Goal: Book appointment/travel/reservation

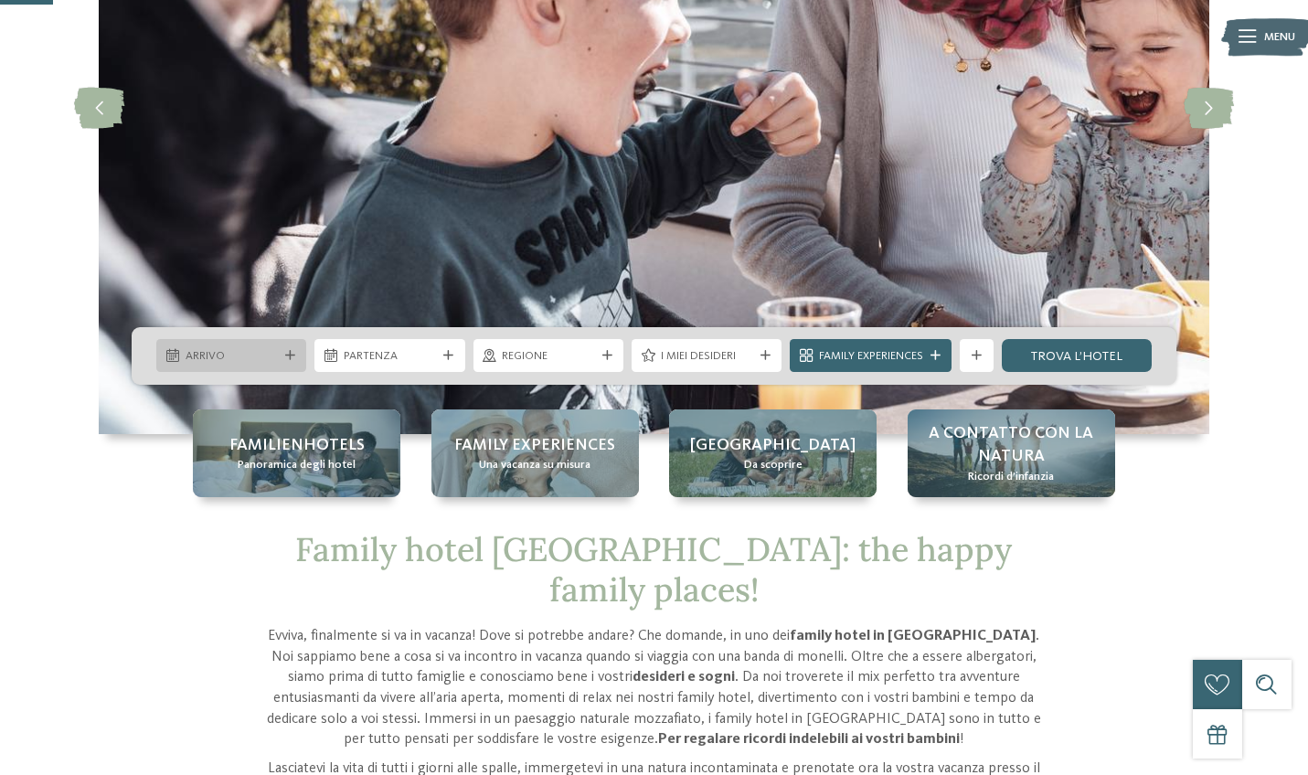
scroll to position [303, 0]
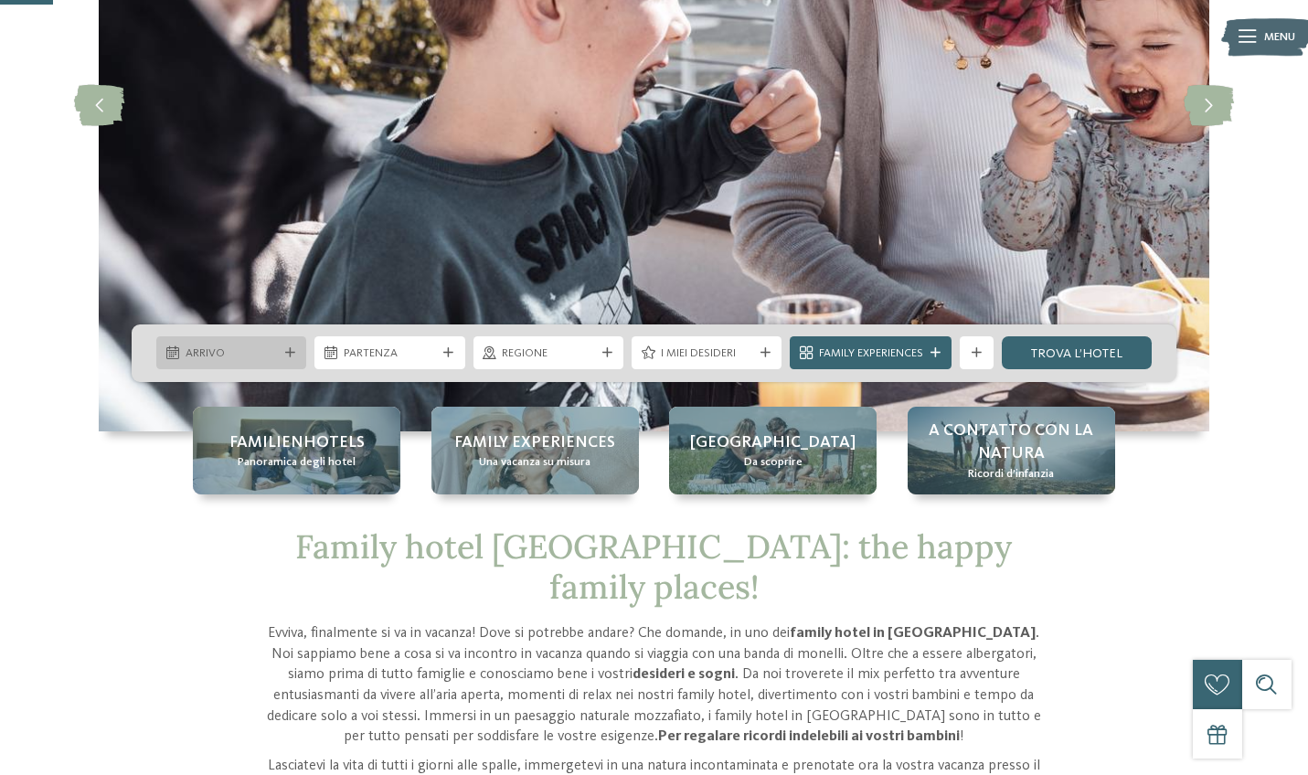
click at [285, 350] on icon at bounding box center [290, 353] width 10 height 10
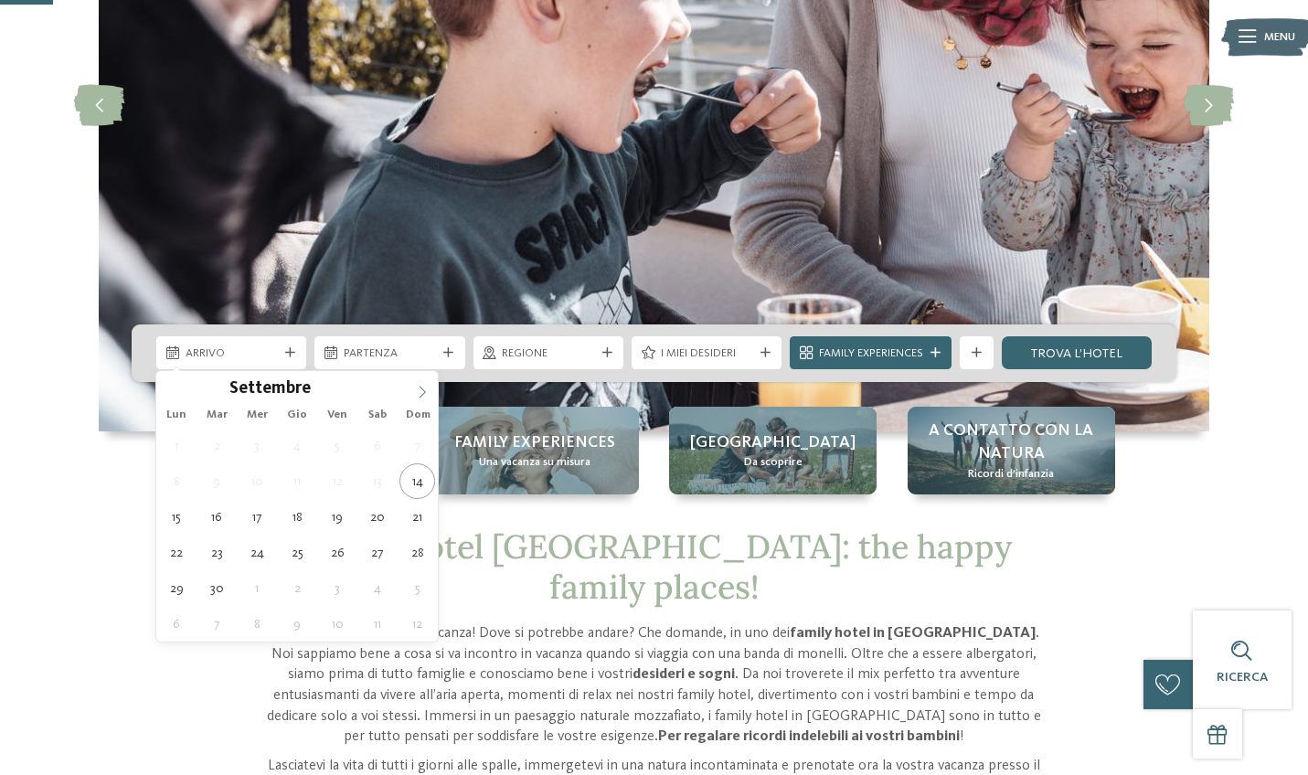
click at [424, 386] on icon at bounding box center [422, 392] width 13 height 13
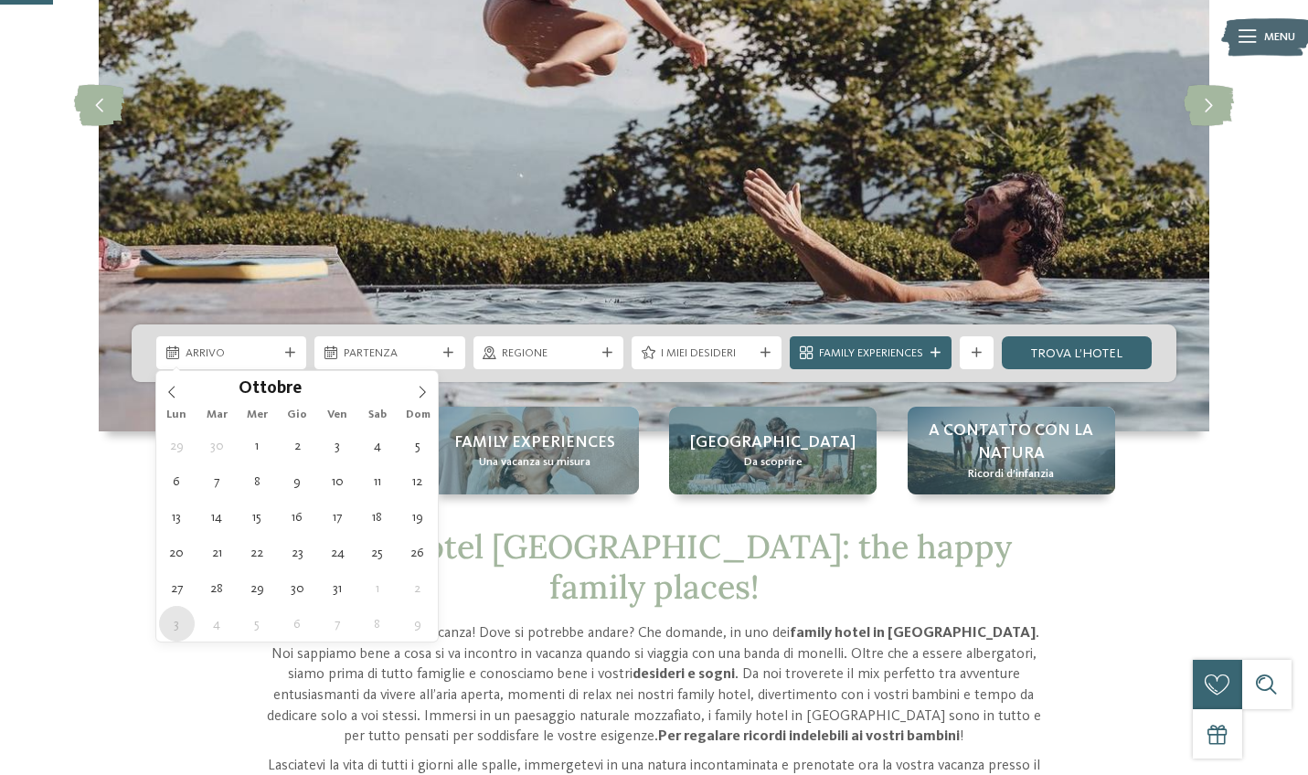
type div "03.11.2025"
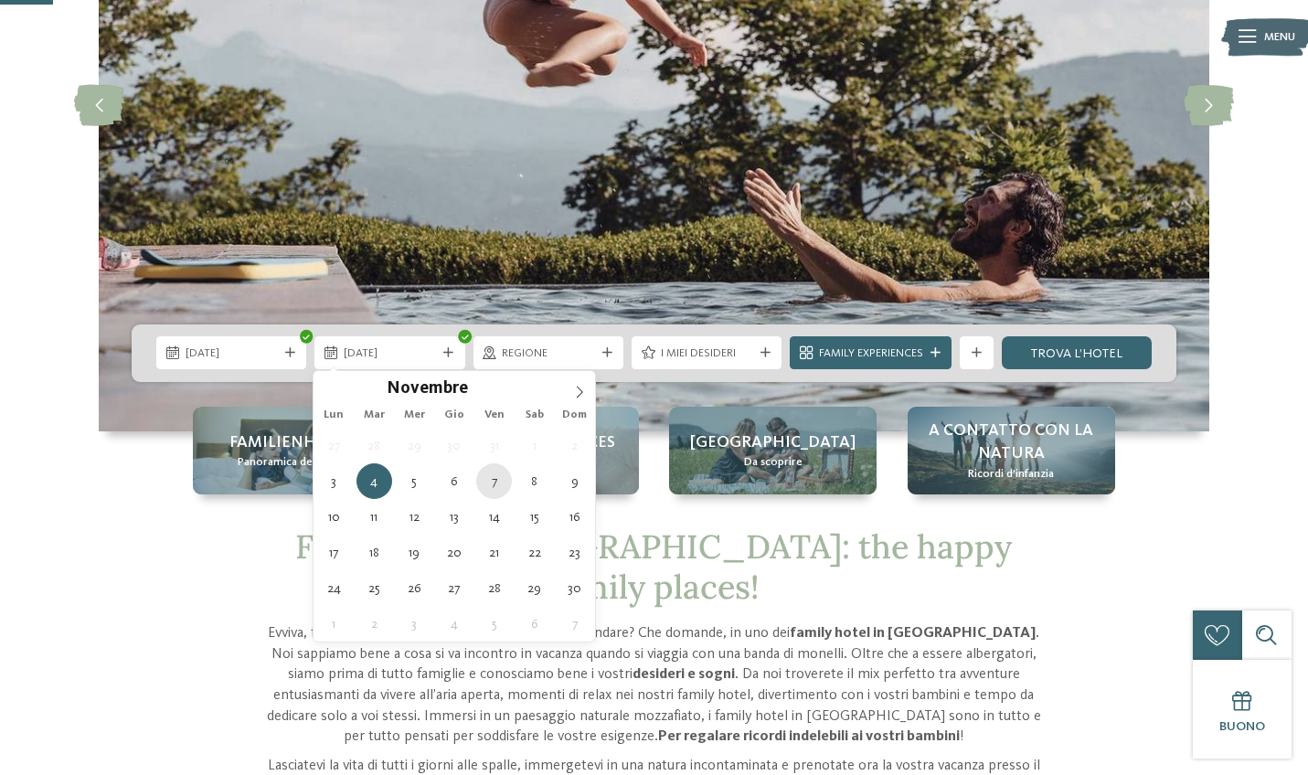
type div "07.11.2025"
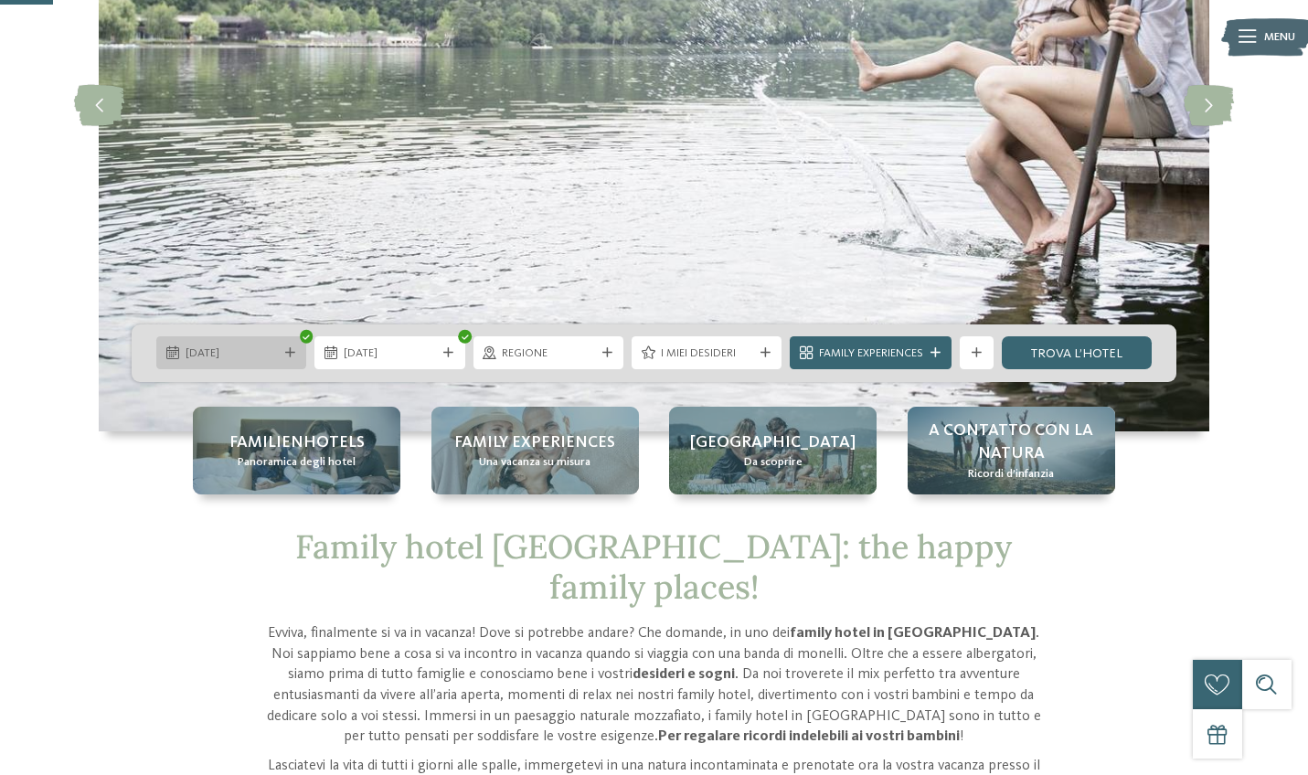
click at [285, 349] on icon at bounding box center [290, 353] width 10 height 10
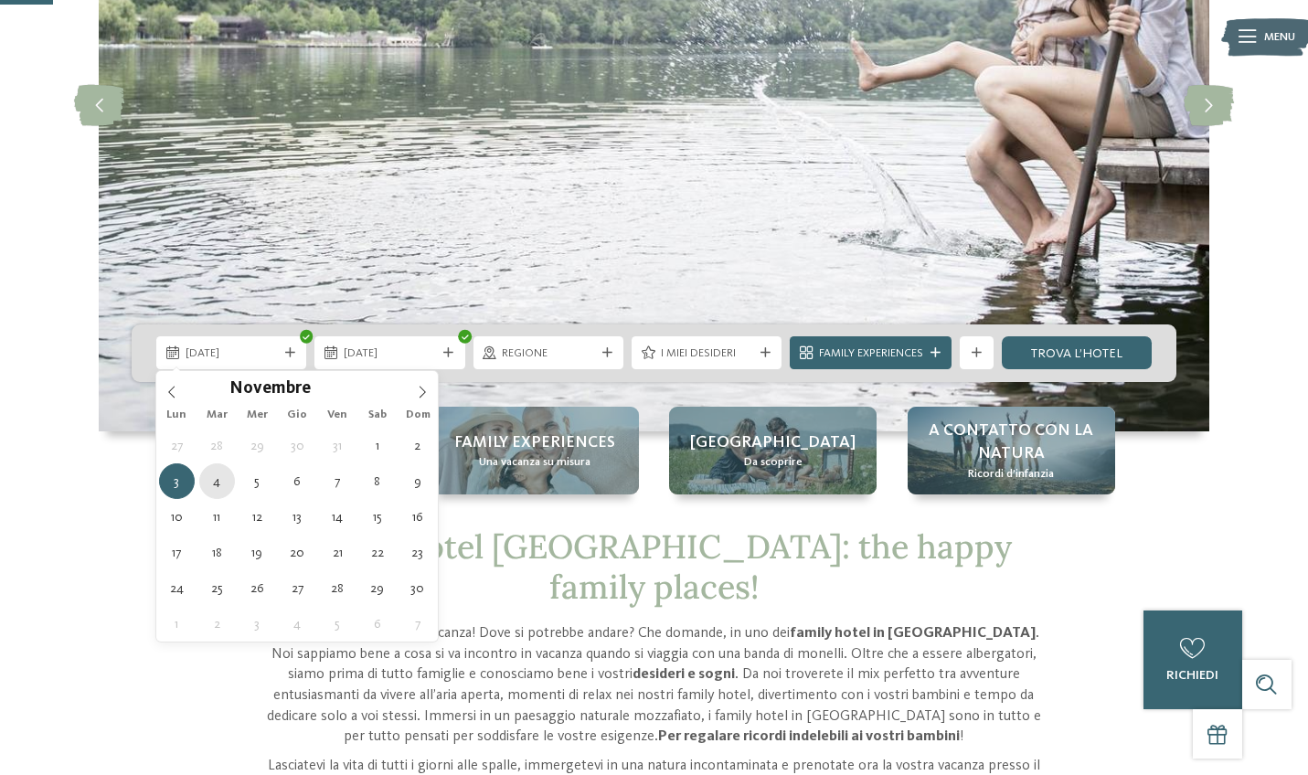
type div "04.11.2025"
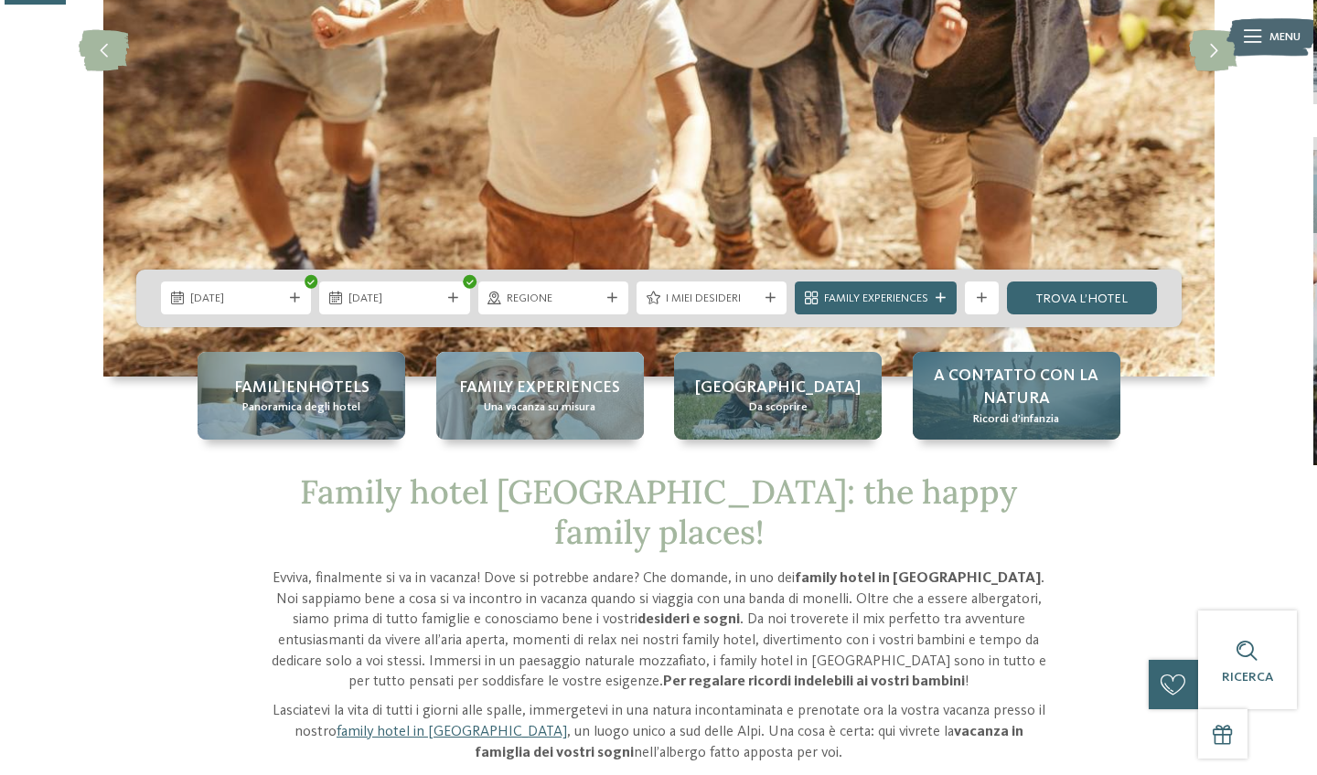
scroll to position [358, 0]
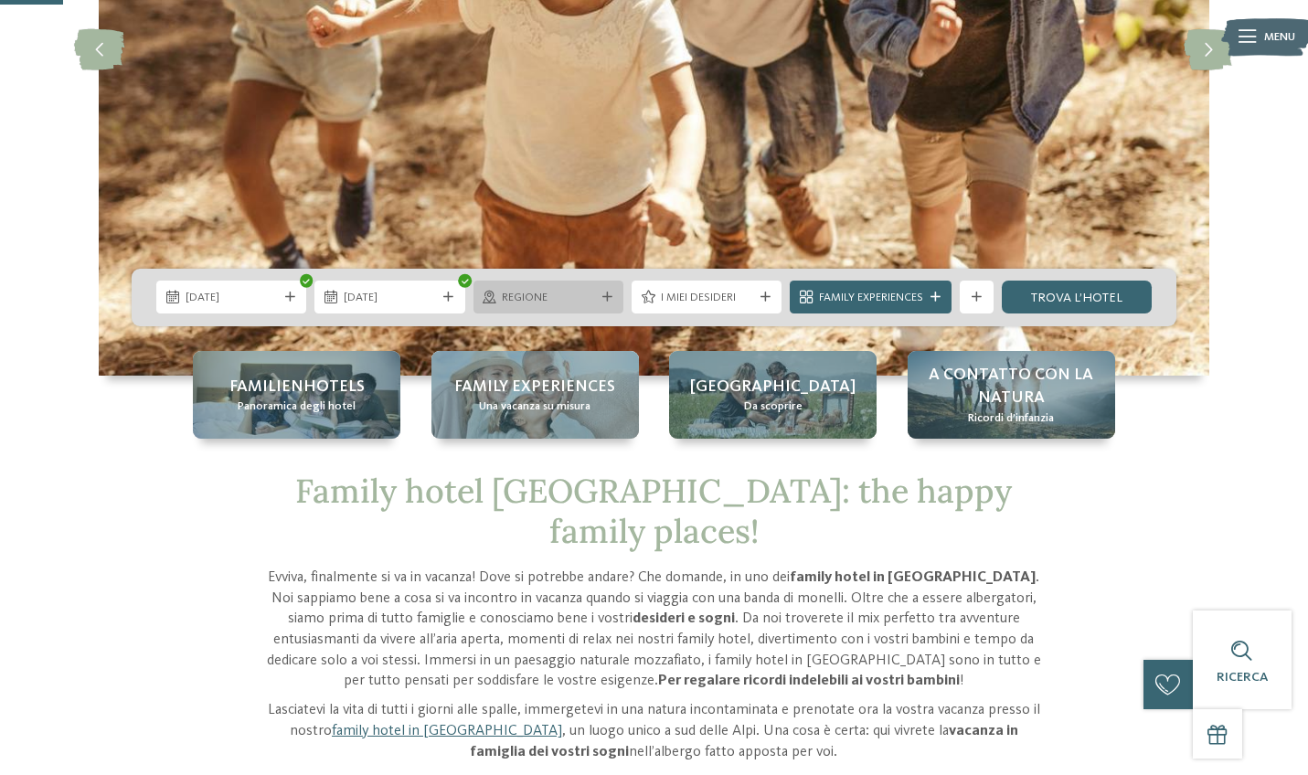
click at [603, 297] on icon at bounding box center [608, 298] width 10 height 10
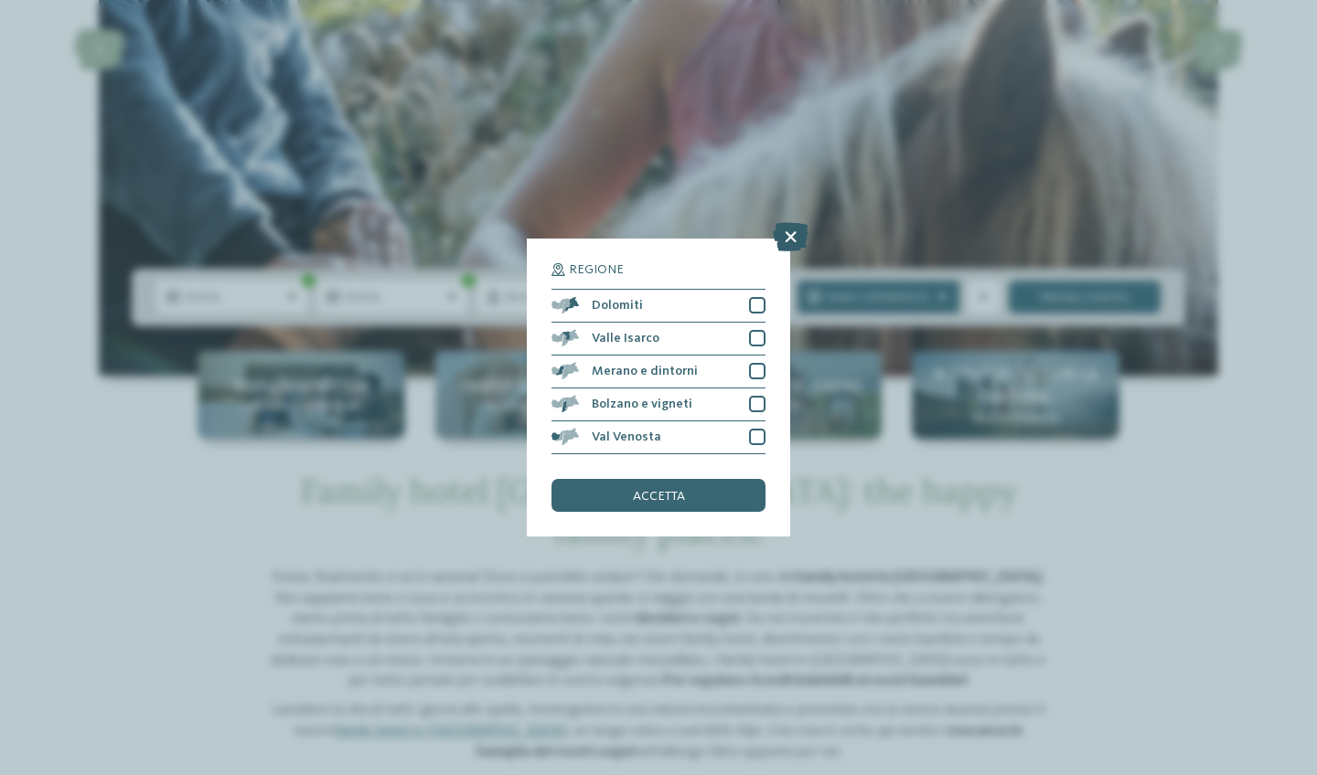
click at [783, 222] on icon at bounding box center [791, 236] width 36 height 29
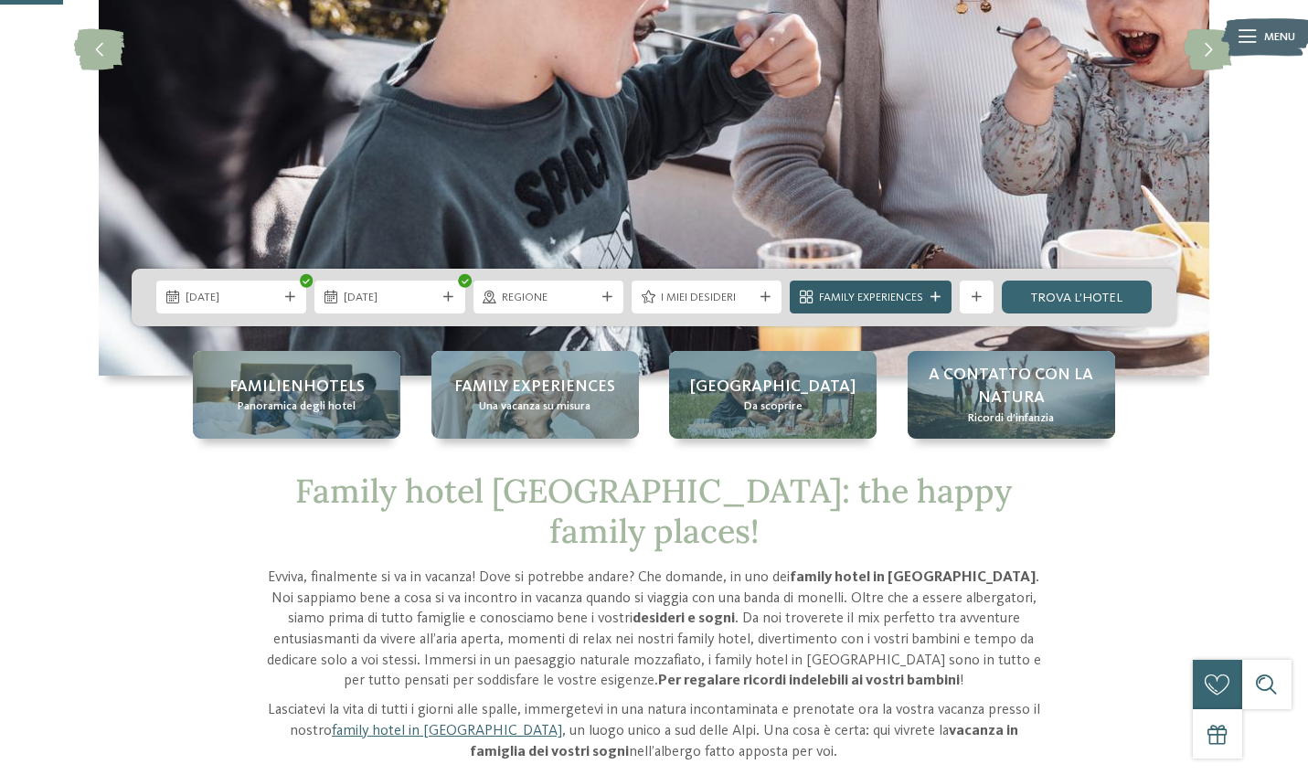
click at [941, 302] on icon at bounding box center [936, 298] width 10 height 10
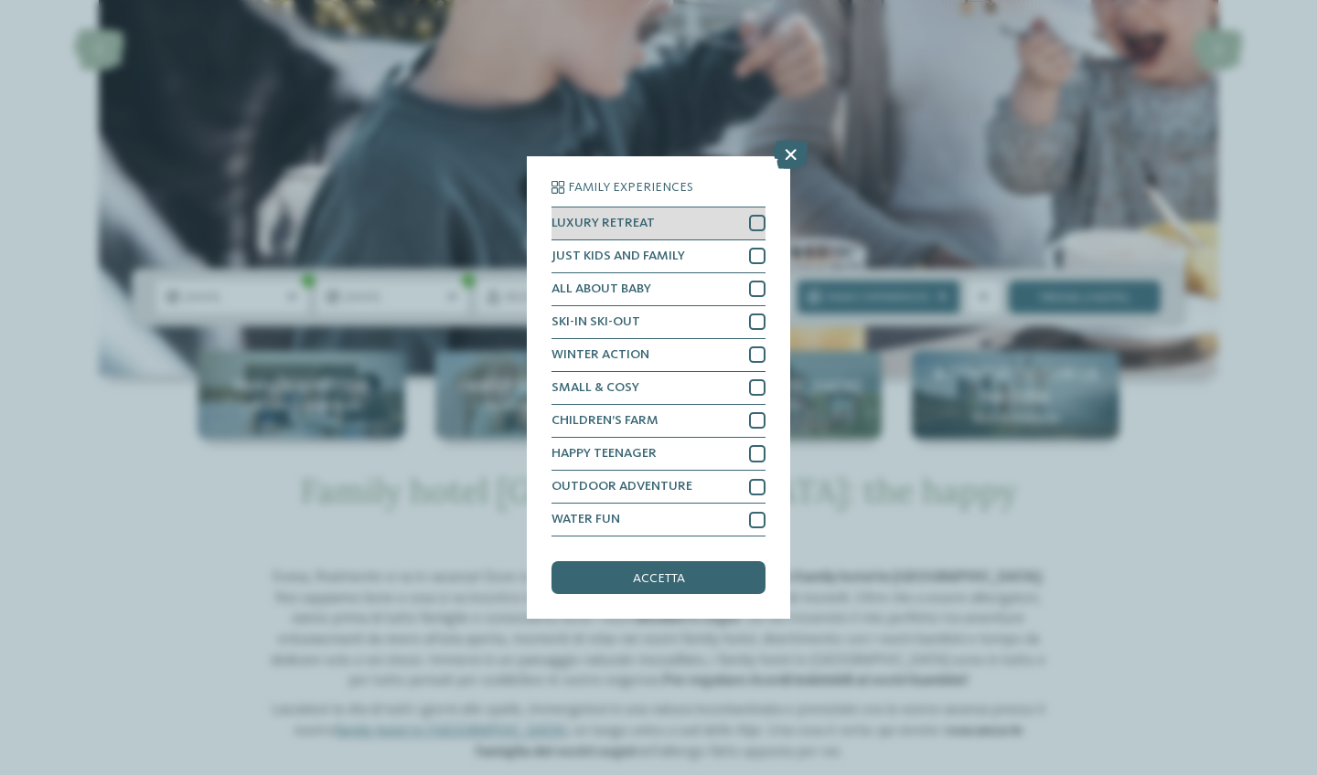
click at [749, 215] on div at bounding box center [757, 223] width 16 height 16
click at [753, 248] on div at bounding box center [757, 256] width 16 height 16
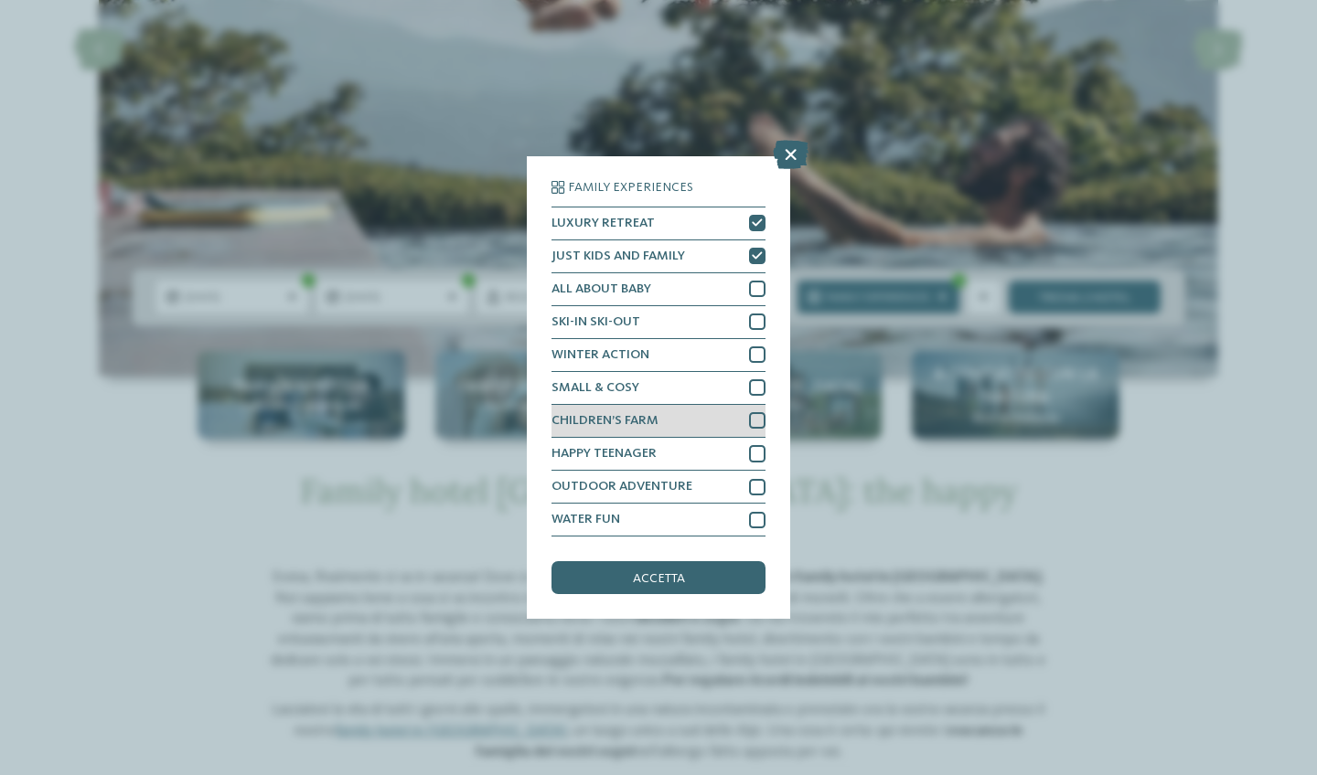
click at [750, 412] on div at bounding box center [757, 420] width 16 height 16
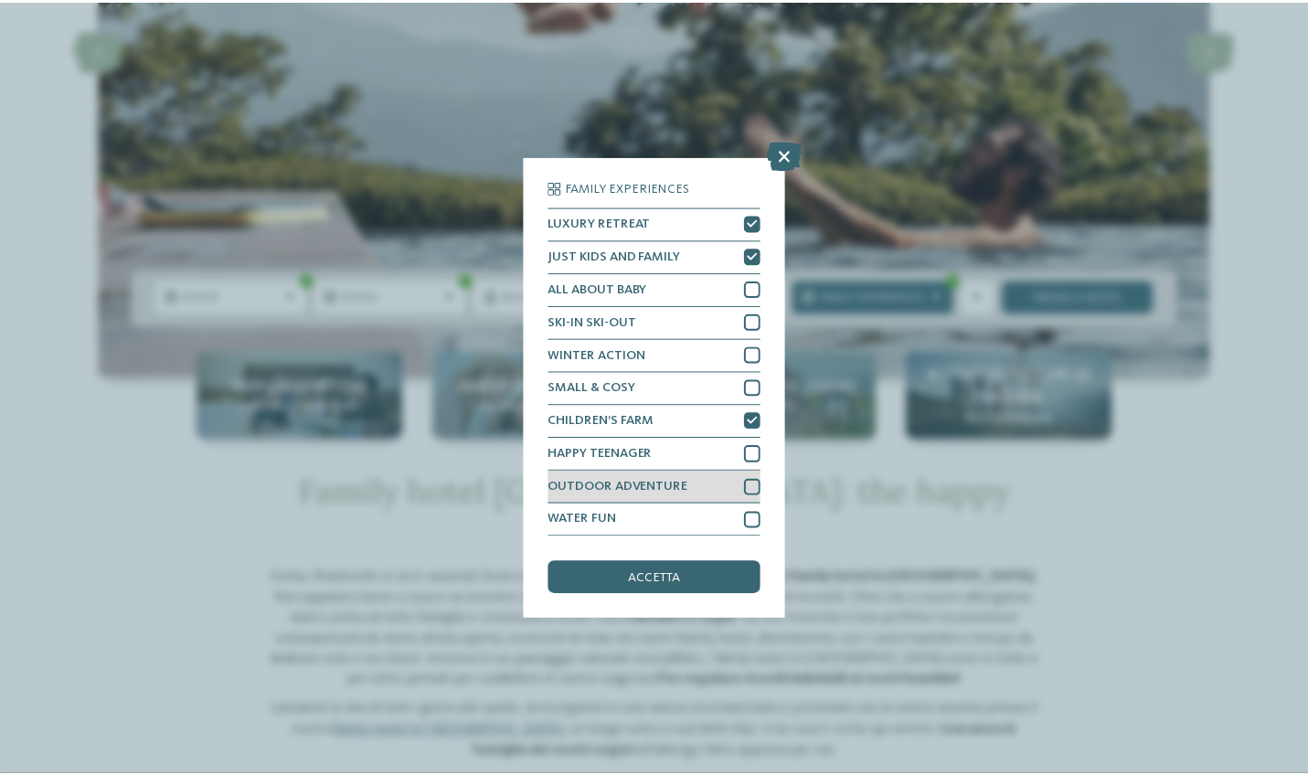
scroll to position [16, 0]
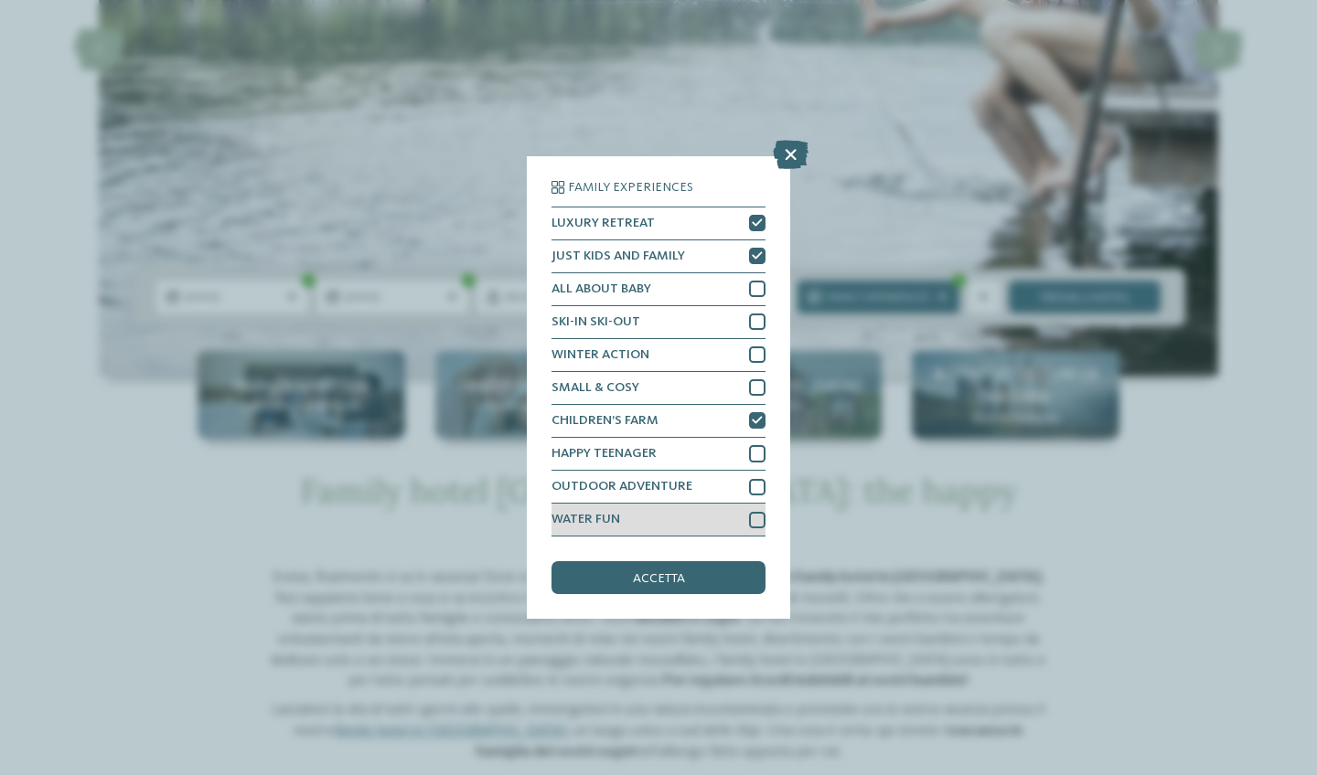
click at [755, 512] on div at bounding box center [757, 520] width 16 height 16
click at [711, 561] on div "accetta" at bounding box center [658, 577] width 214 height 33
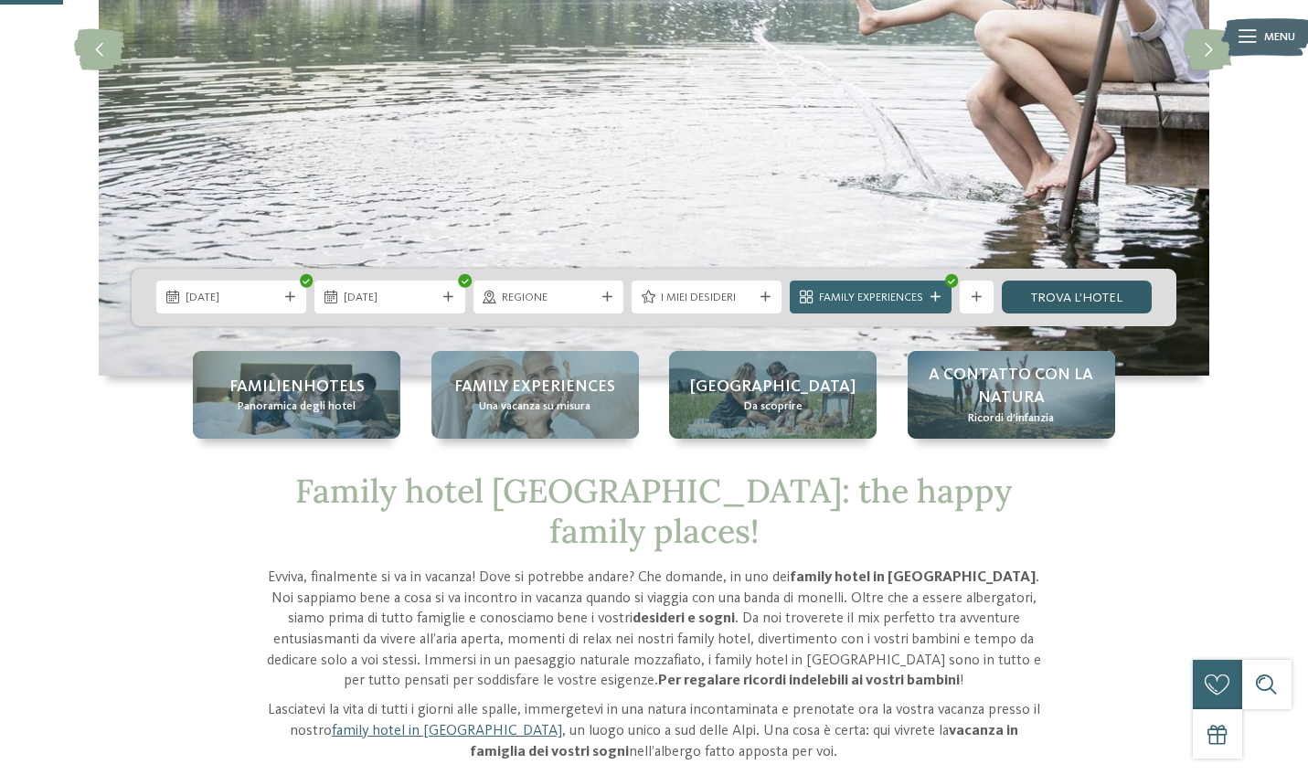
click at [1115, 309] on link "trova l’hotel" at bounding box center [1077, 297] width 150 height 33
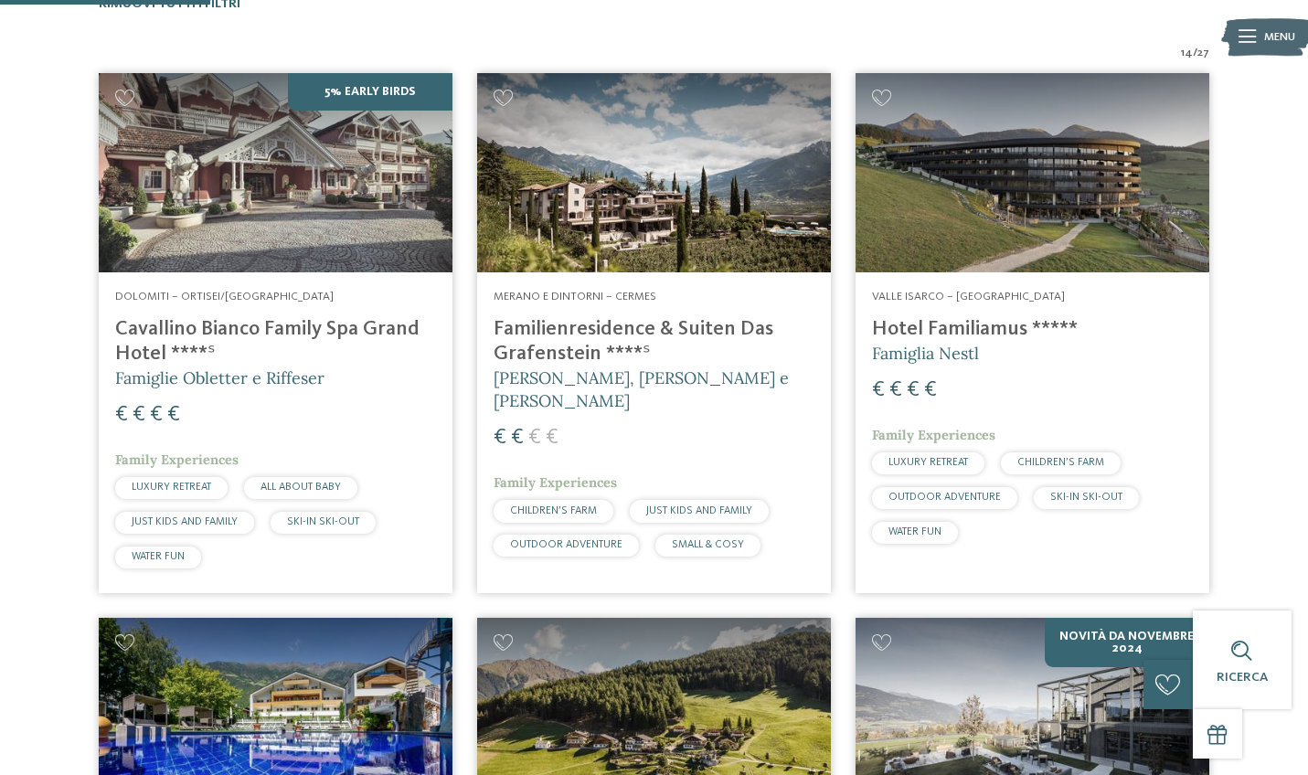
scroll to position [567, 0]
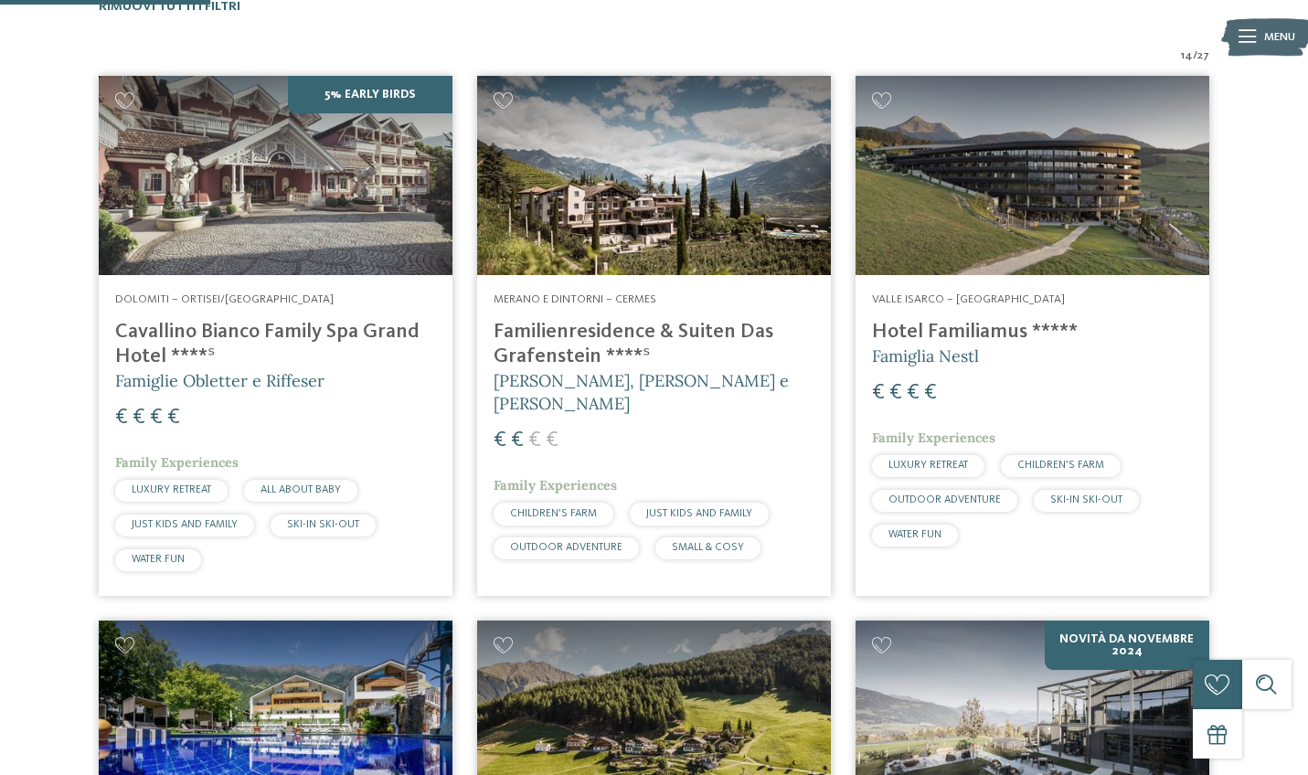
click at [976, 329] on h4 "Hotel Familiamus *****" at bounding box center [1032, 332] width 321 height 25
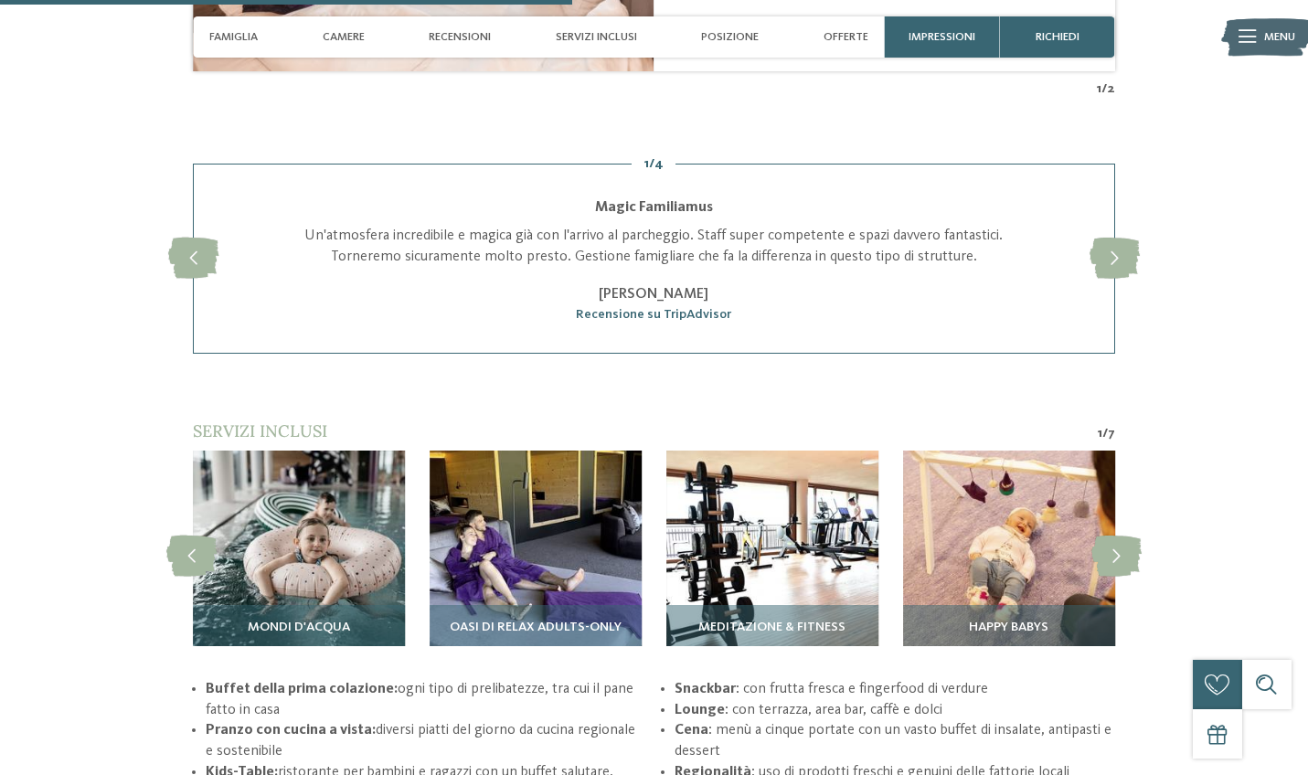
scroll to position [2521, 0]
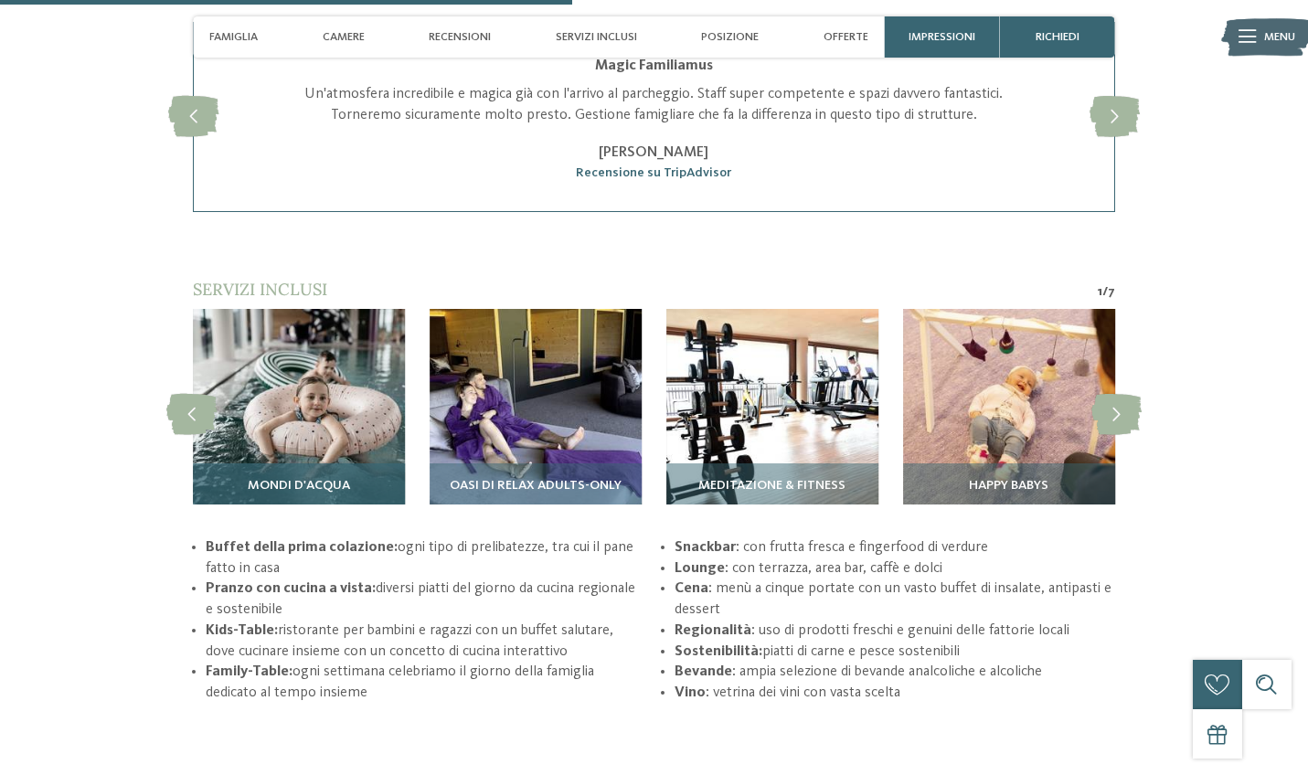
click at [337, 404] on img at bounding box center [299, 415] width 212 height 212
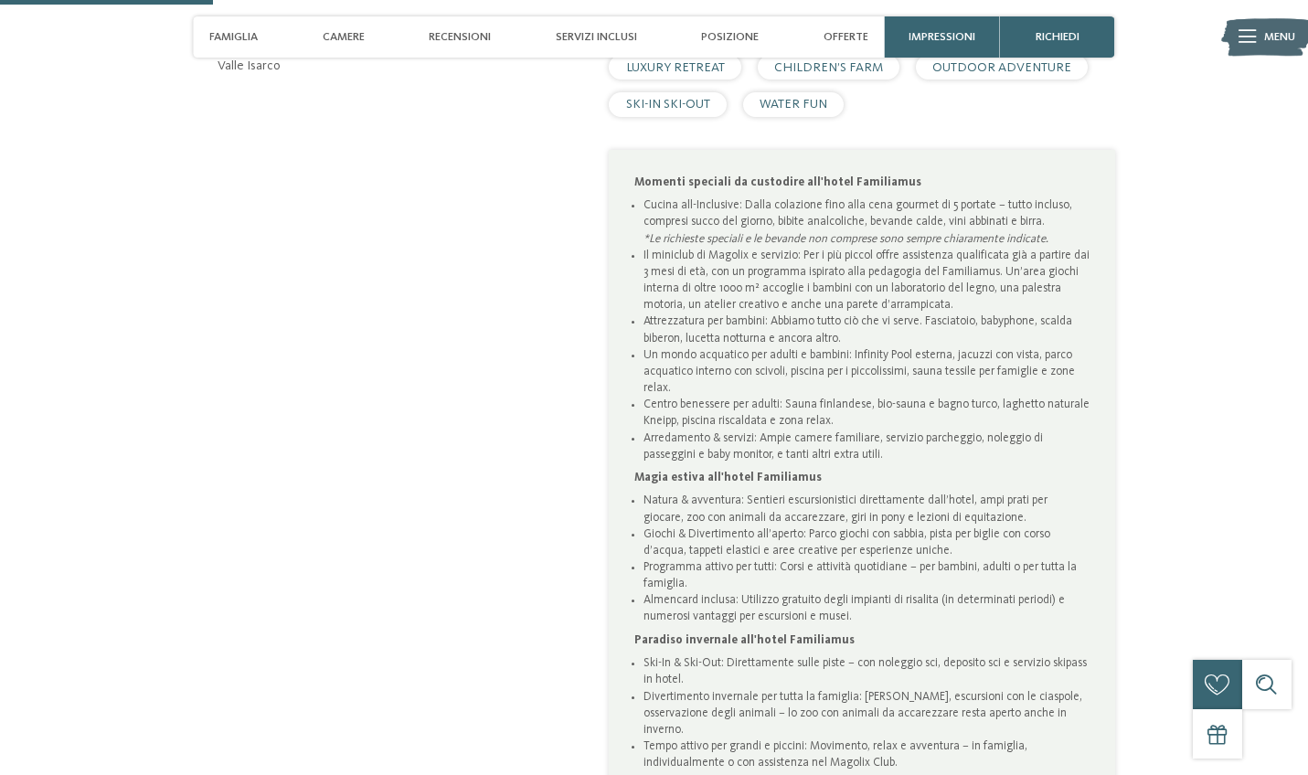
scroll to position [951, 0]
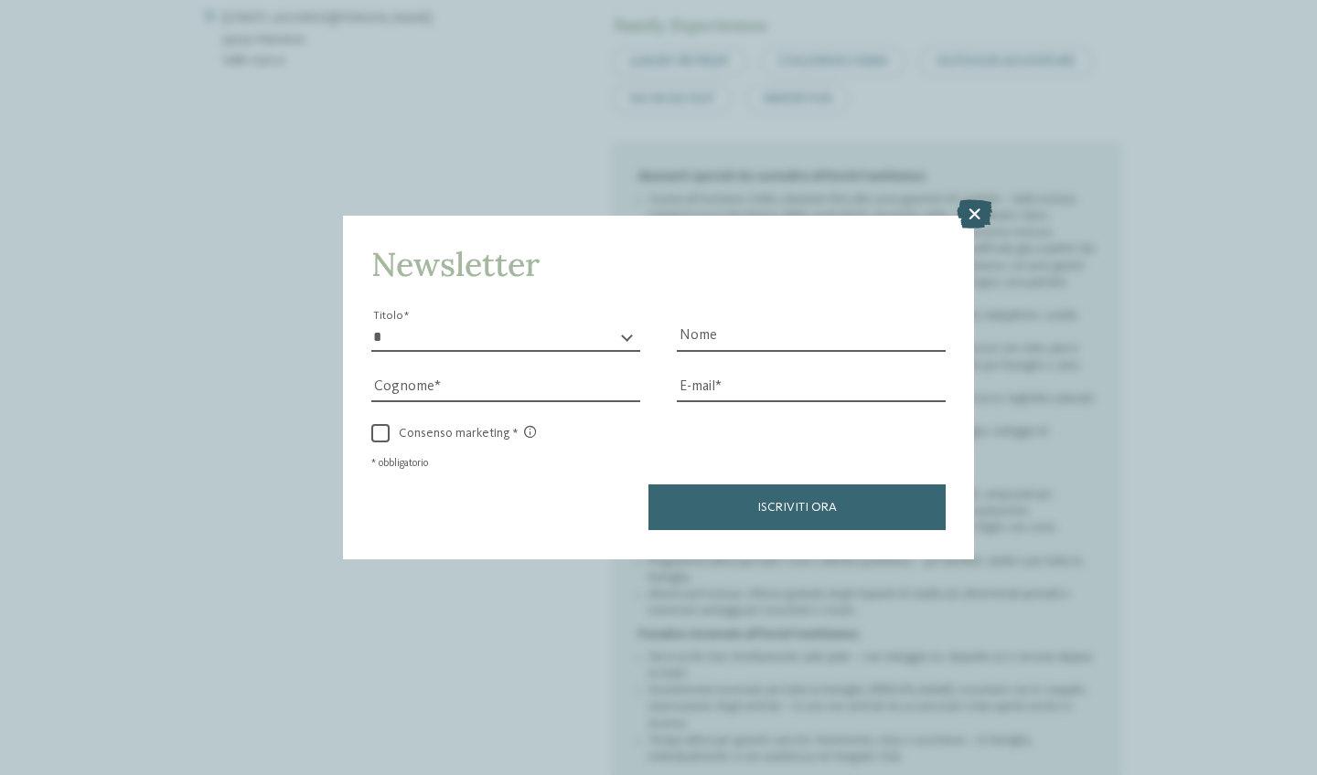
click at [975, 200] on icon at bounding box center [974, 214] width 36 height 29
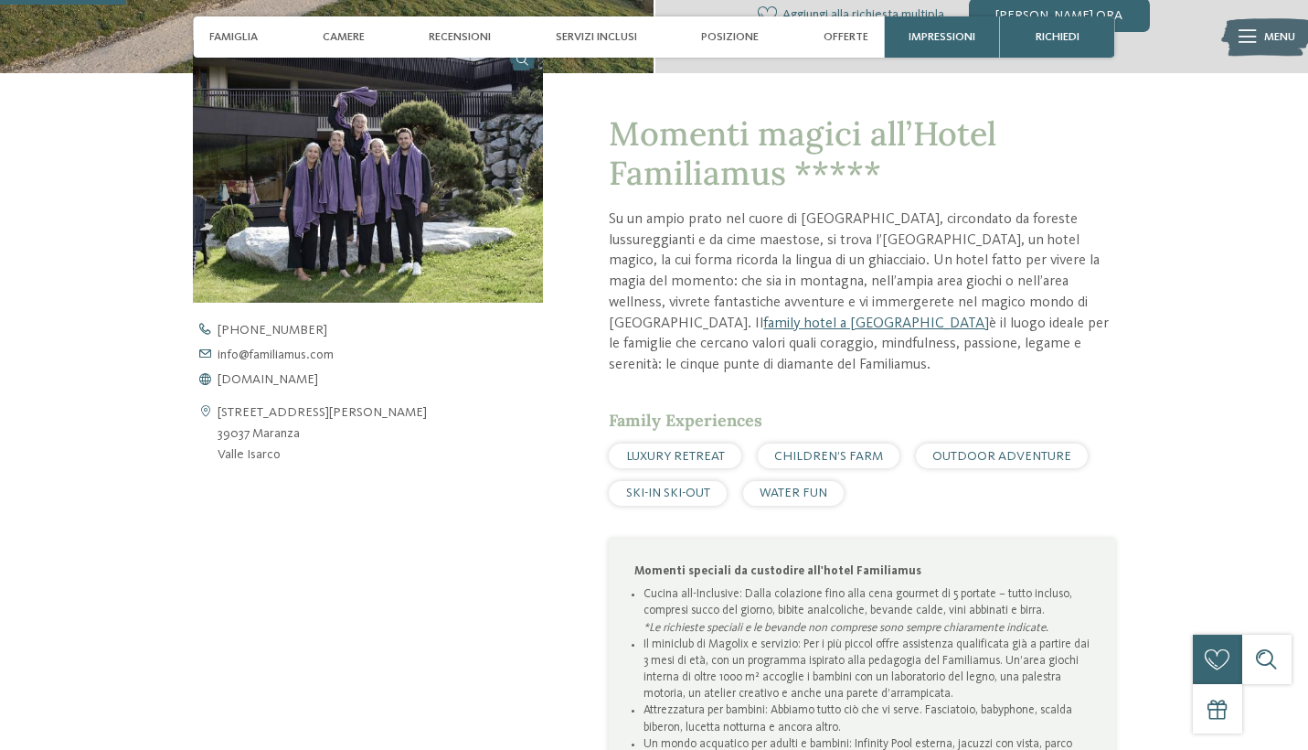
scroll to position [566, 0]
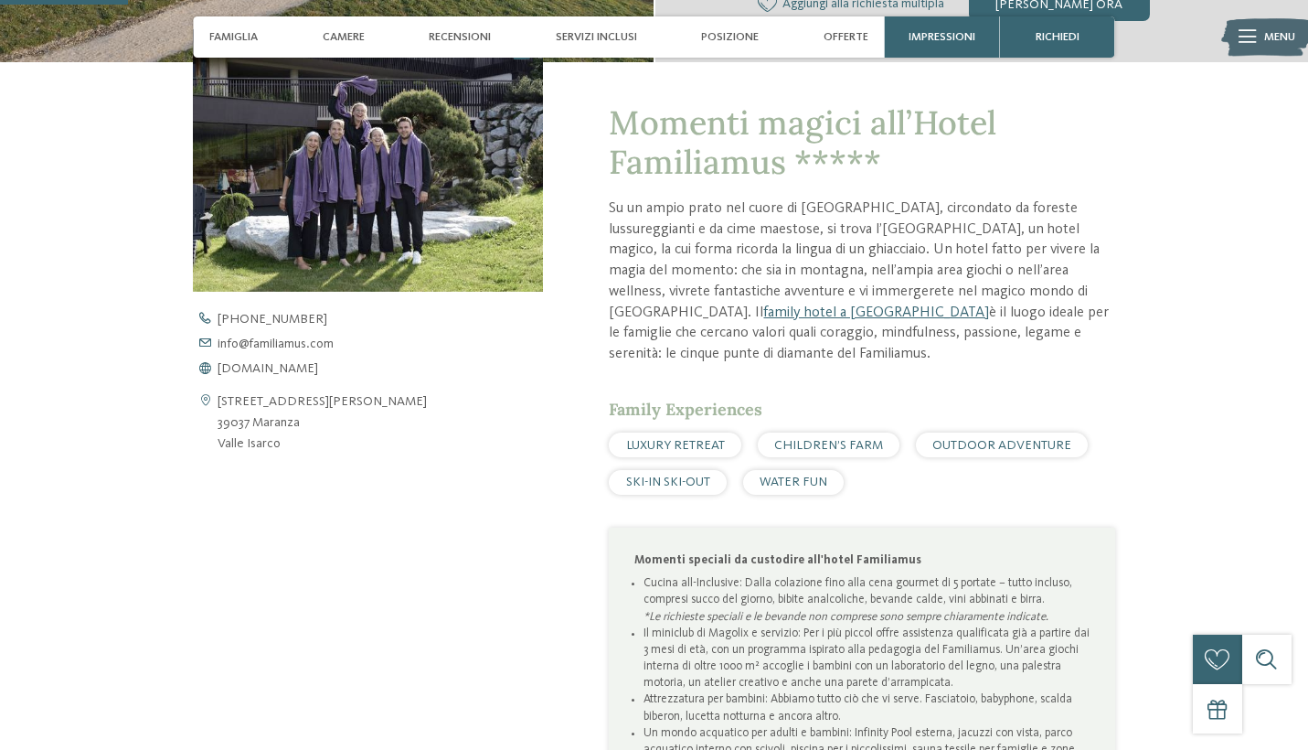
click at [822, 439] on span "CHILDREN’S FARM" at bounding box center [828, 445] width 109 height 13
click at [838, 439] on span "CHILDREN’S FARM" at bounding box center [828, 445] width 109 height 13
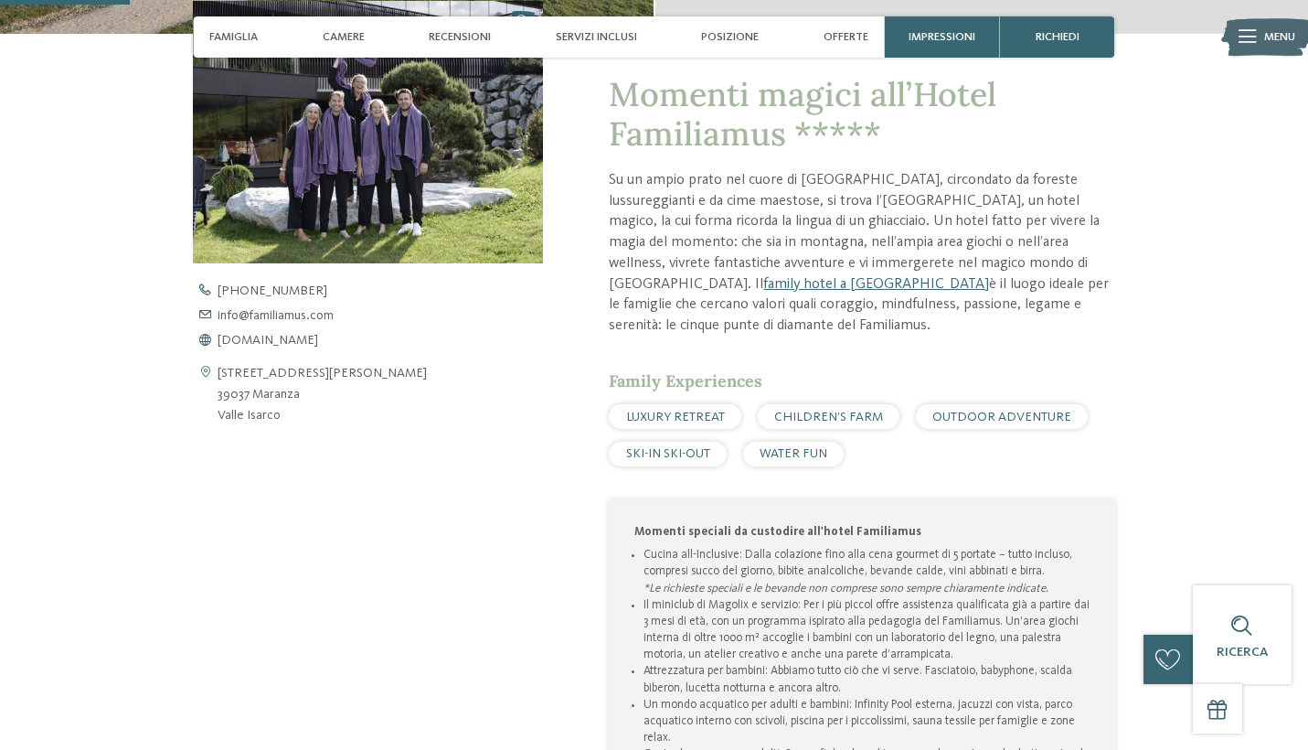
scroll to position [571, 0]
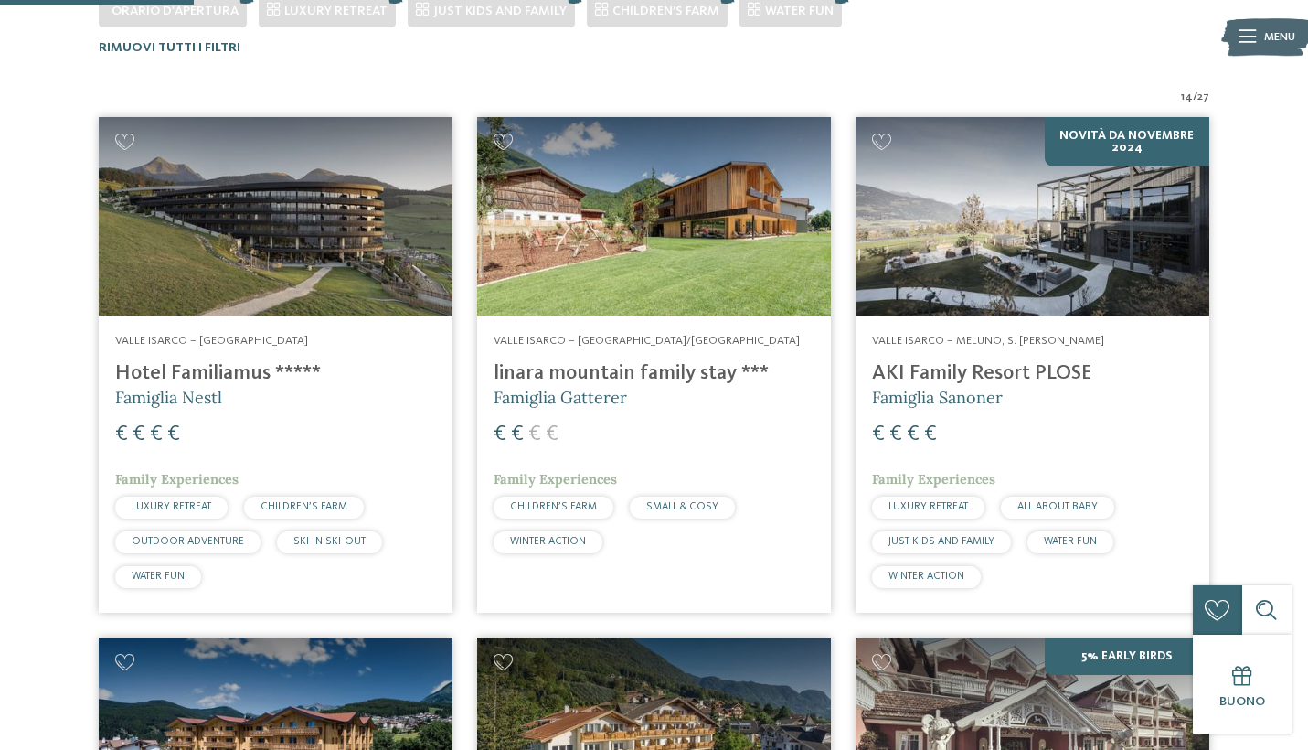
click at [1002, 376] on h4 "AKI Family Resort PLOSE" at bounding box center [1032, 373] width 321 height 25
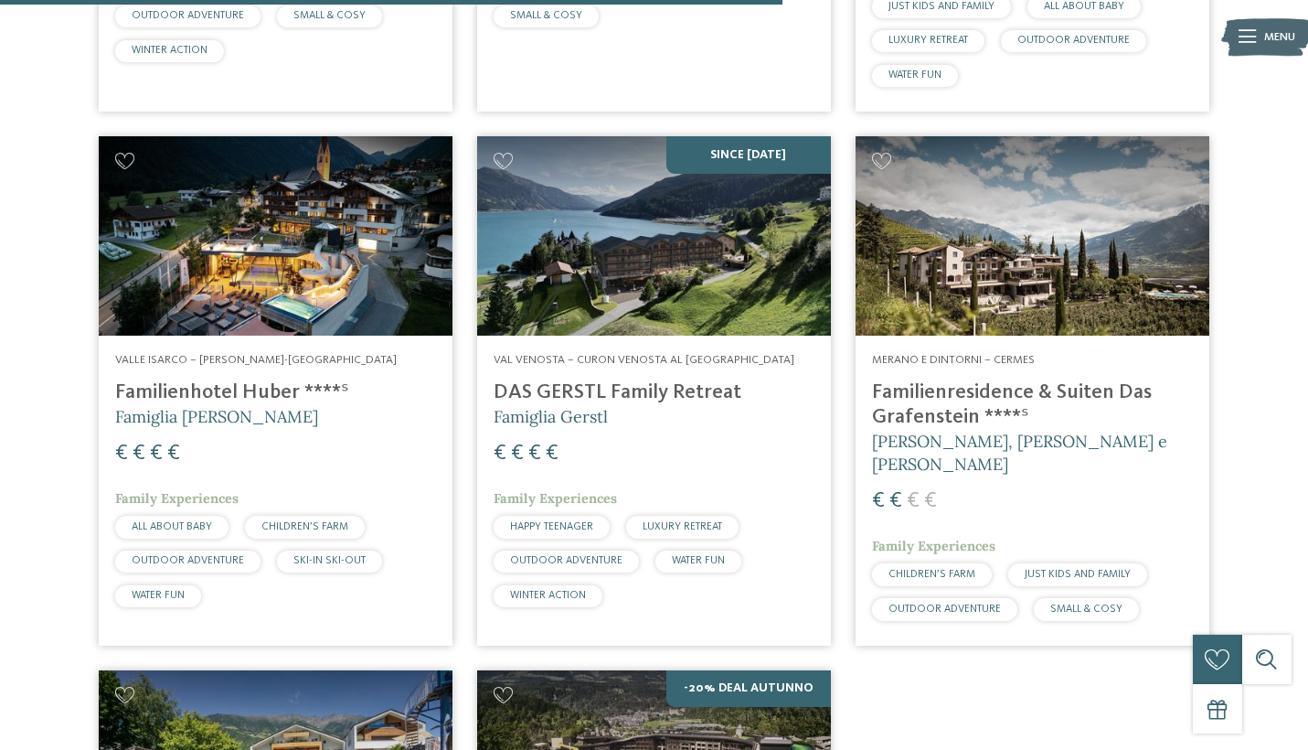
scroll to position [2123, 0]
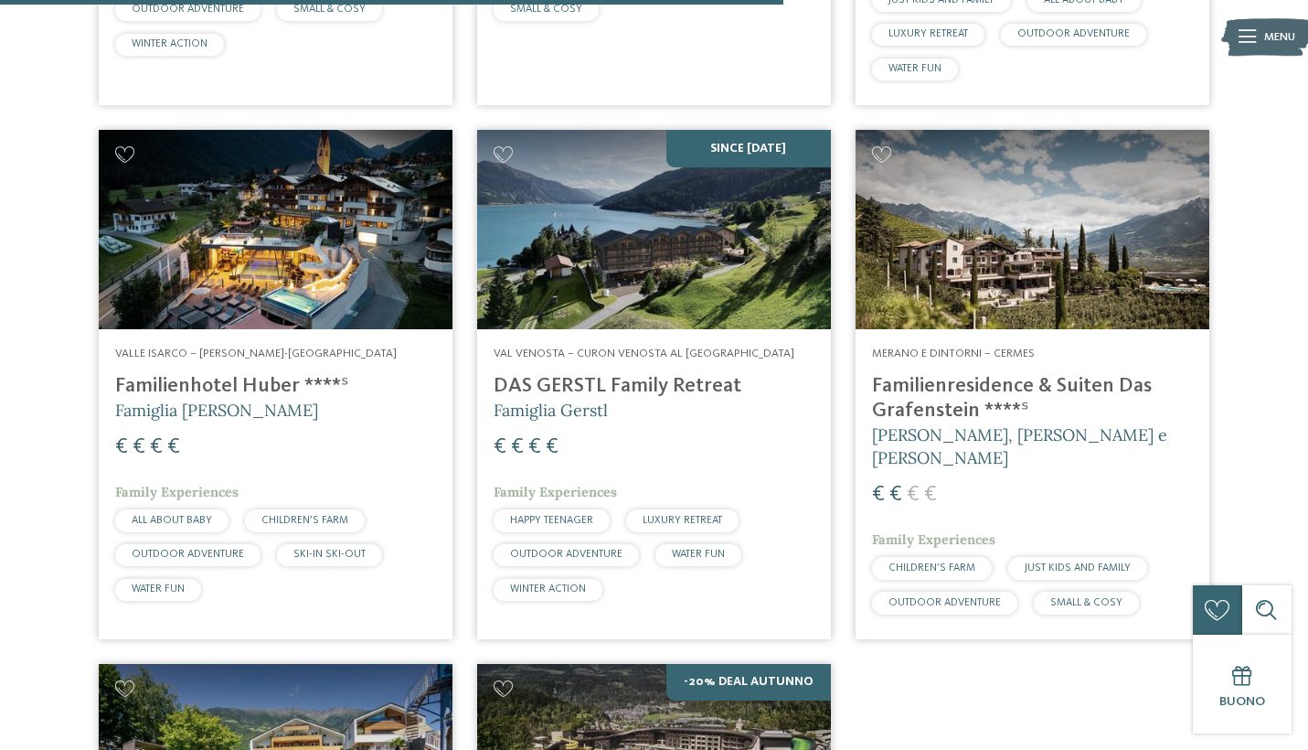
click at [254, 378] on h4 "Familienhotel Huber ****ˢ" at bounding box center [275, 386] width 321 height 25
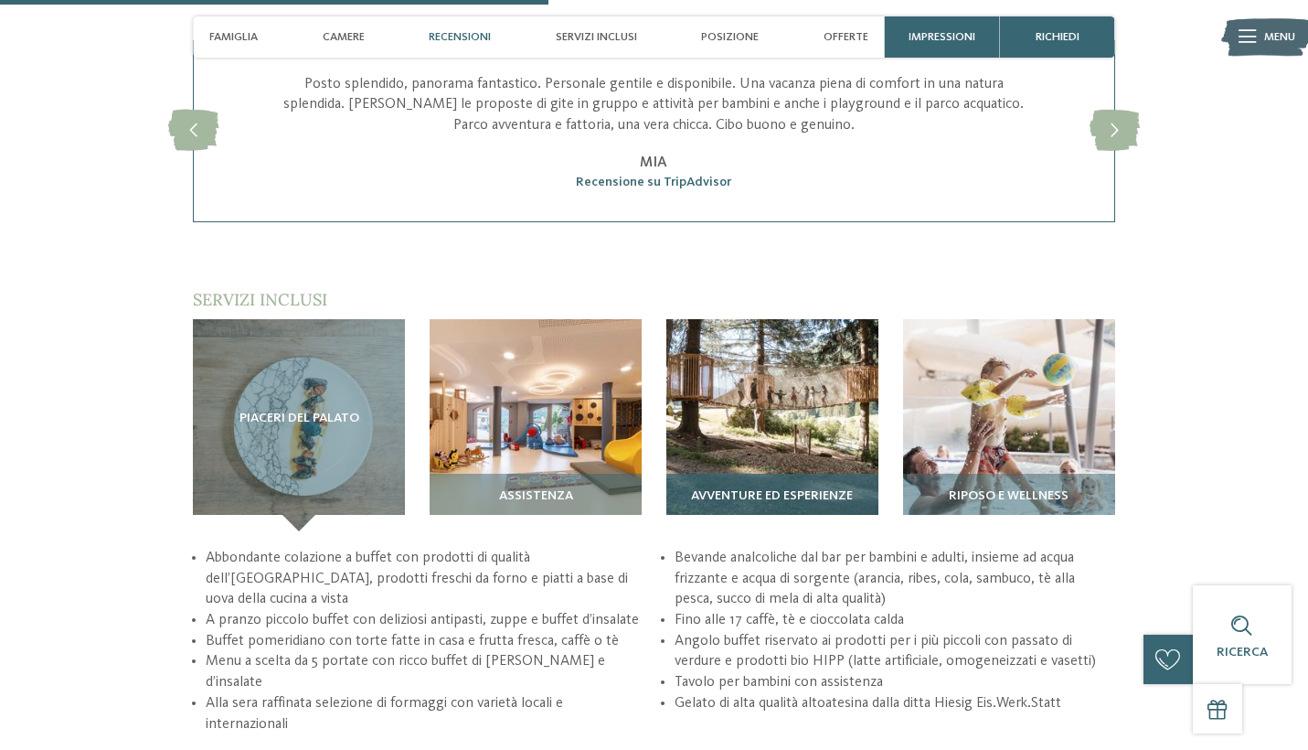
scroll to position [2410, 0]
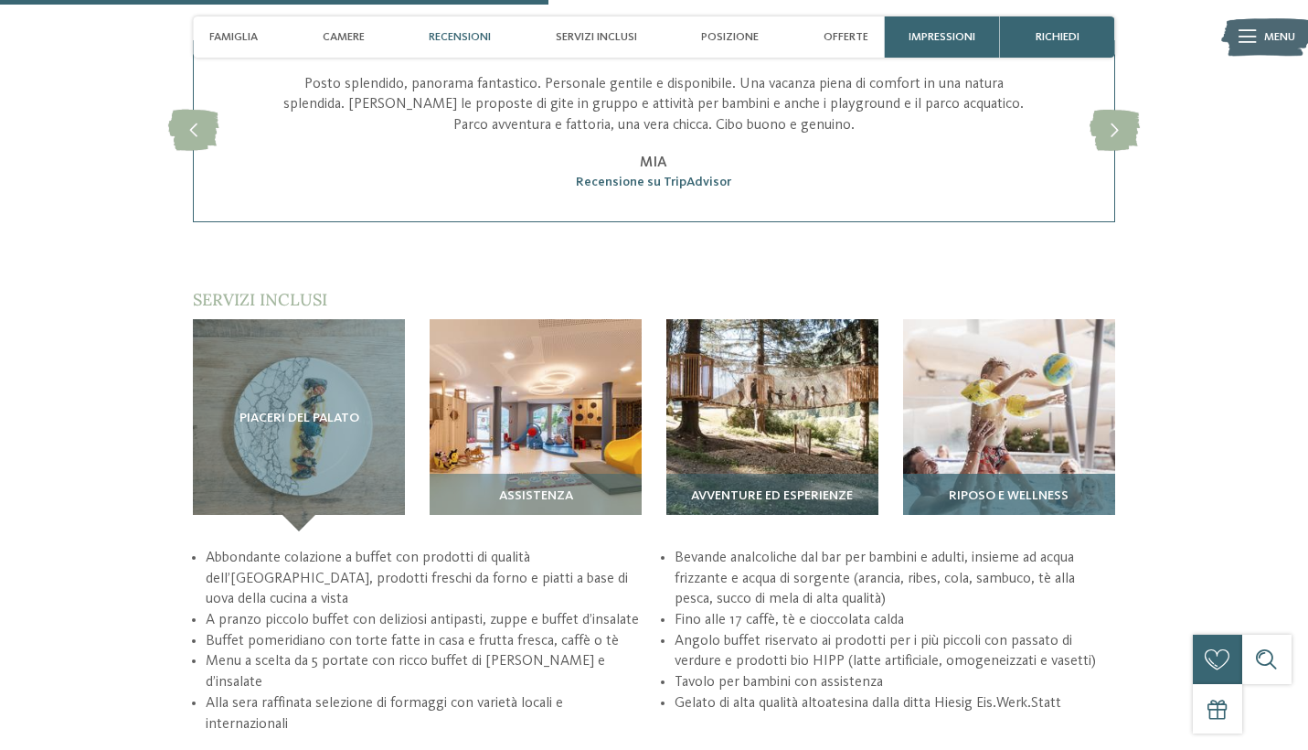
click at [997, 412] on img at bounding box center [1009, 425] width 212 height 212
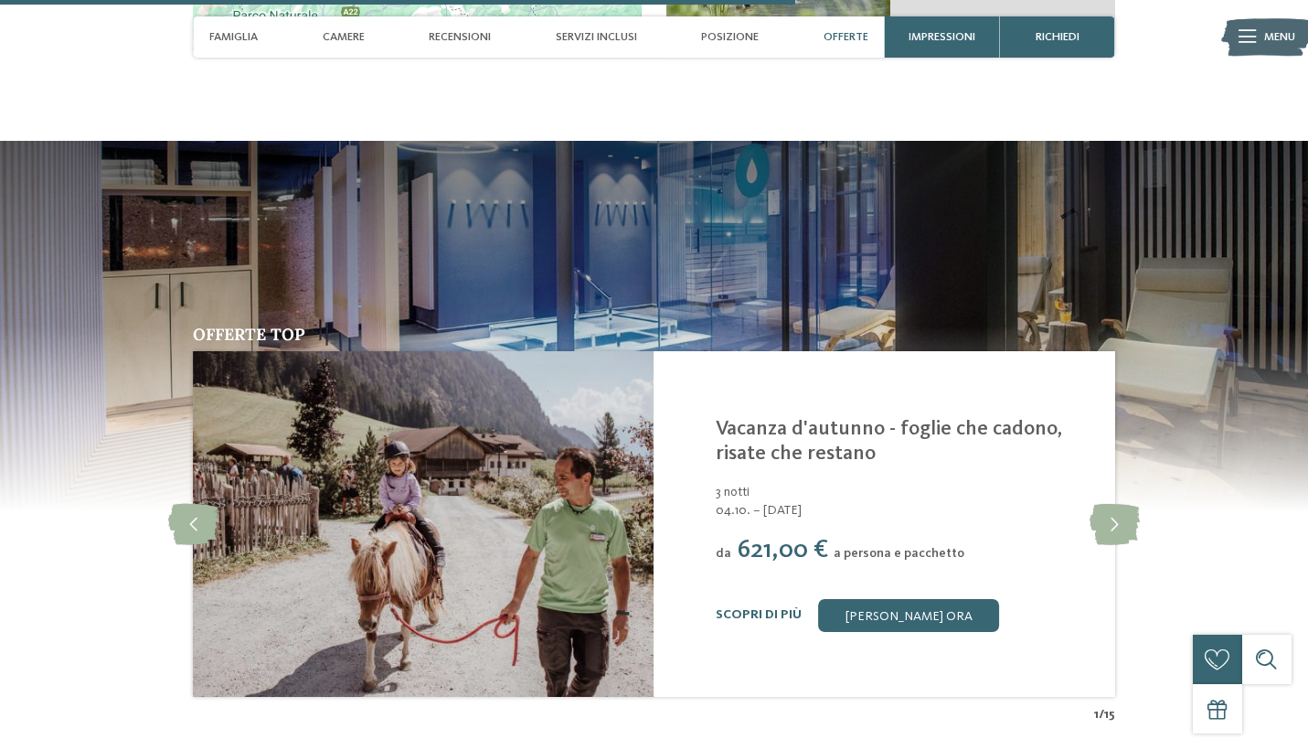
scroll to position [3611, 0]
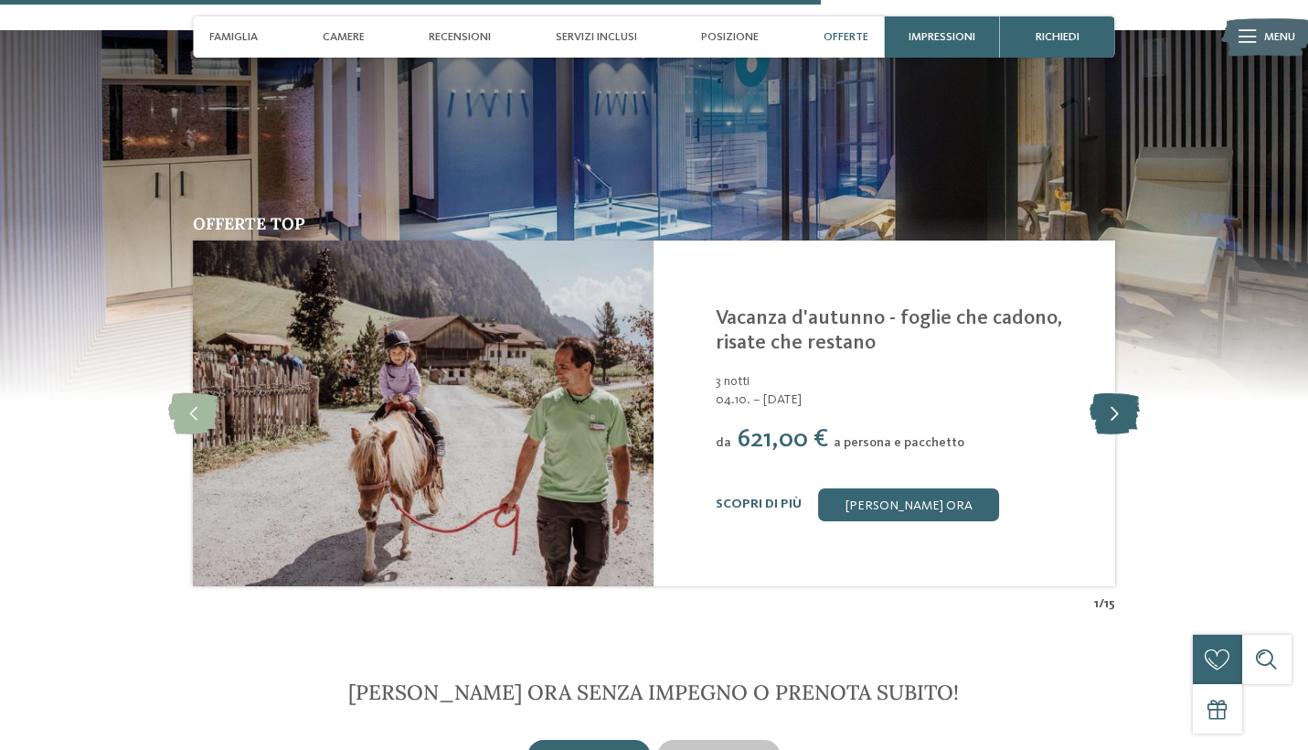
click at [1107, 393] on icon at bounding box center [1115, 413] width 50 height 41
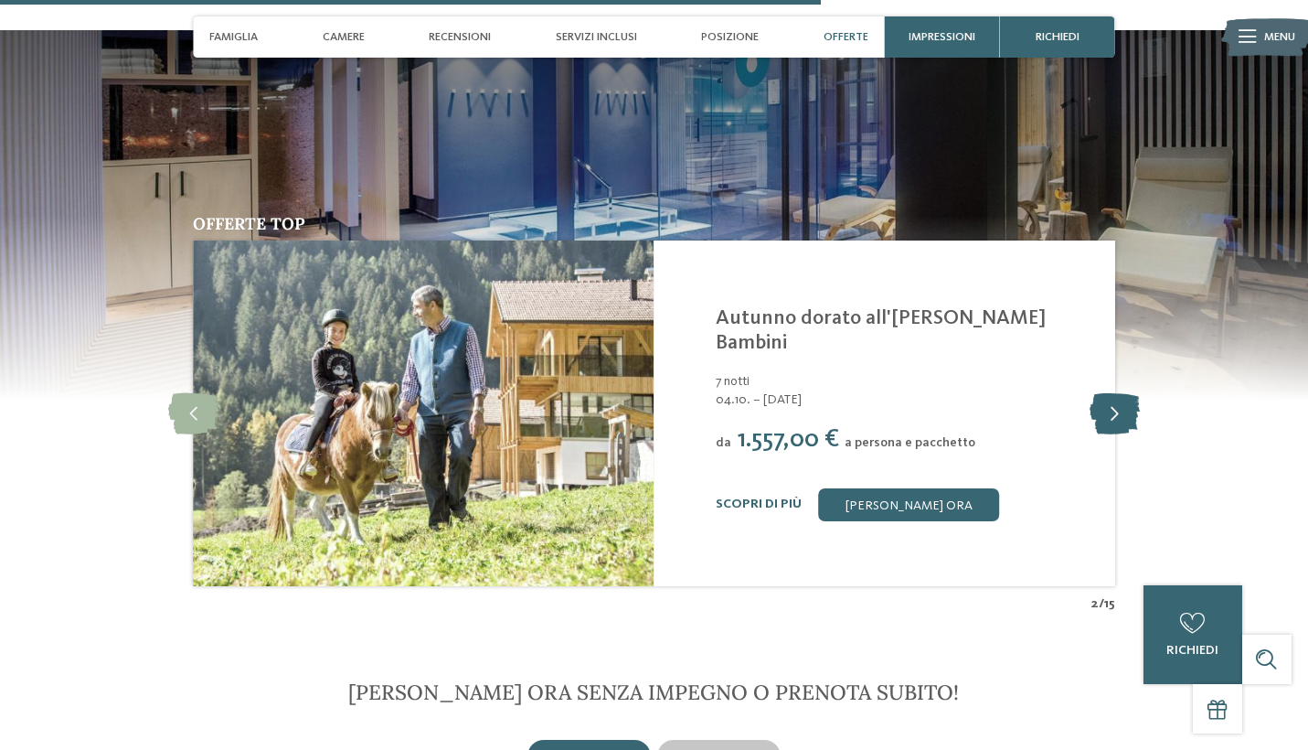
click at [1114, 393] on icon at bounding box center [1115, 413] width 50 height 41
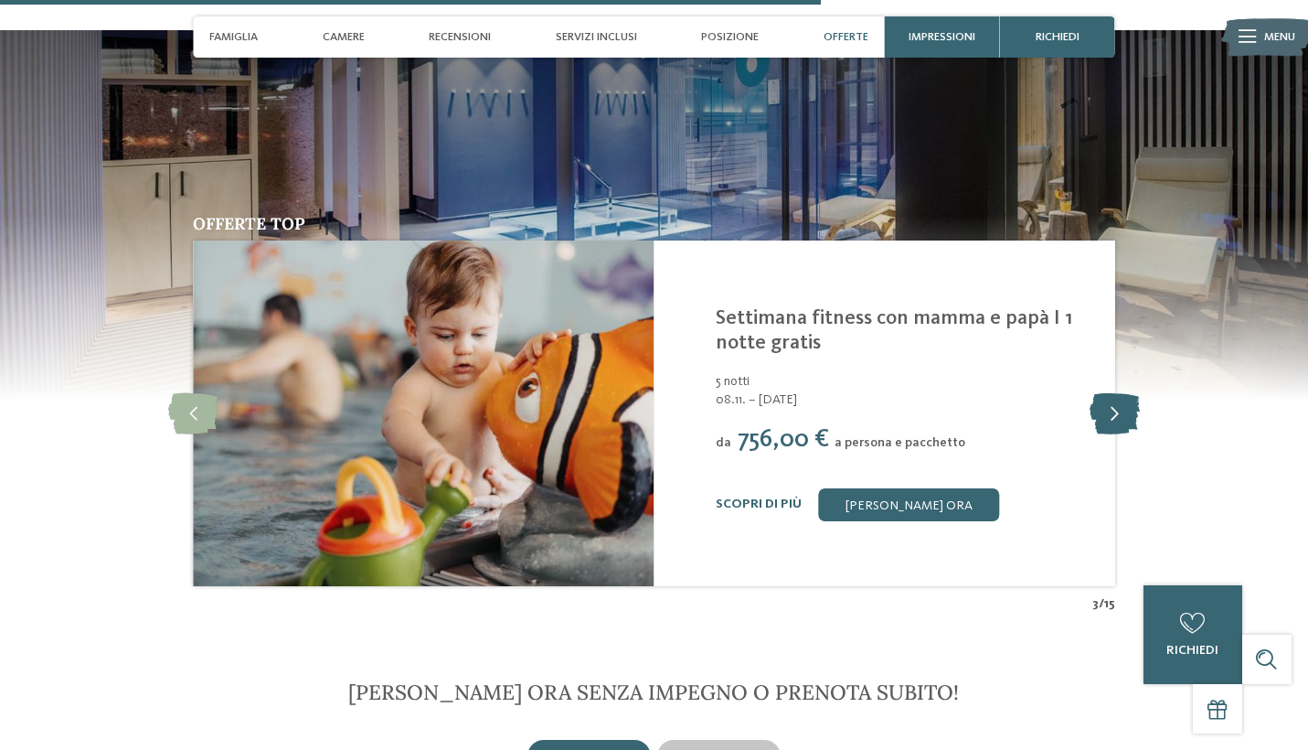
click at [1114, 393] on icon at bounding box center [1115, 413] width 50 height 41
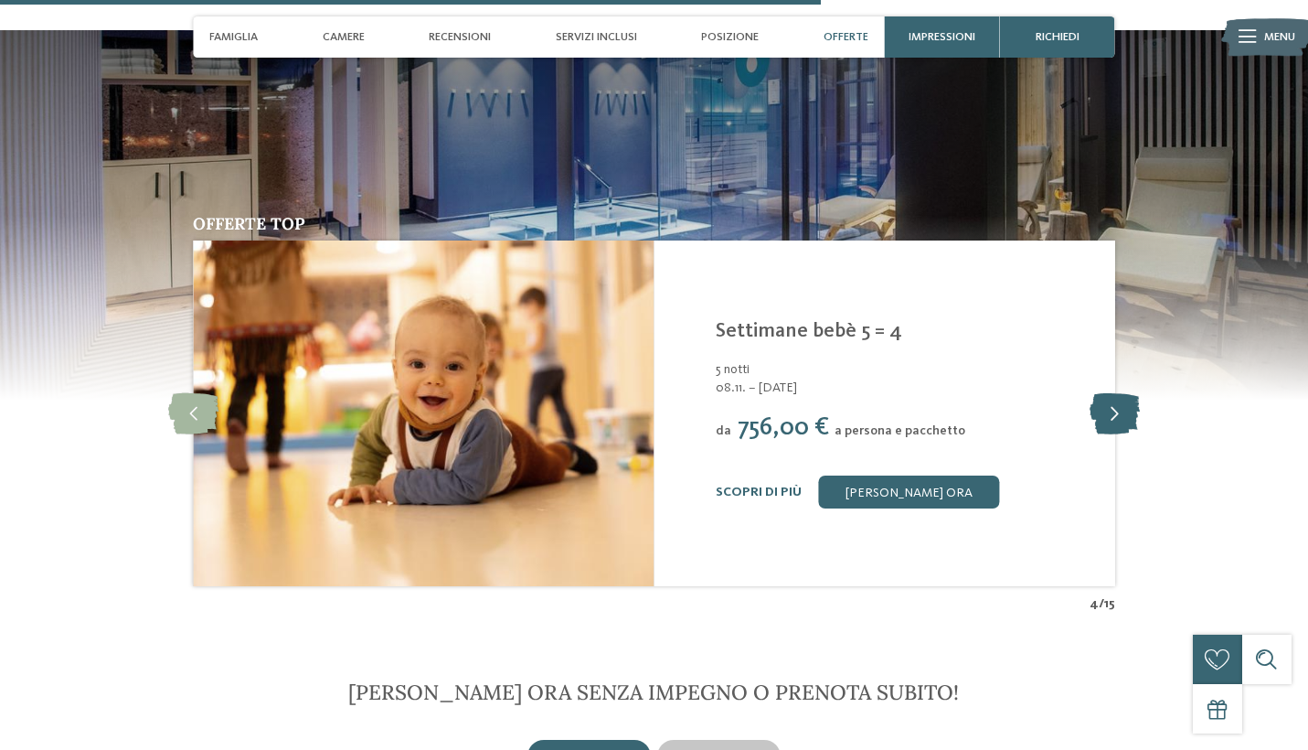
click at [1114, 393] on icon at bounding box center [1115, 413] width 50 height 41
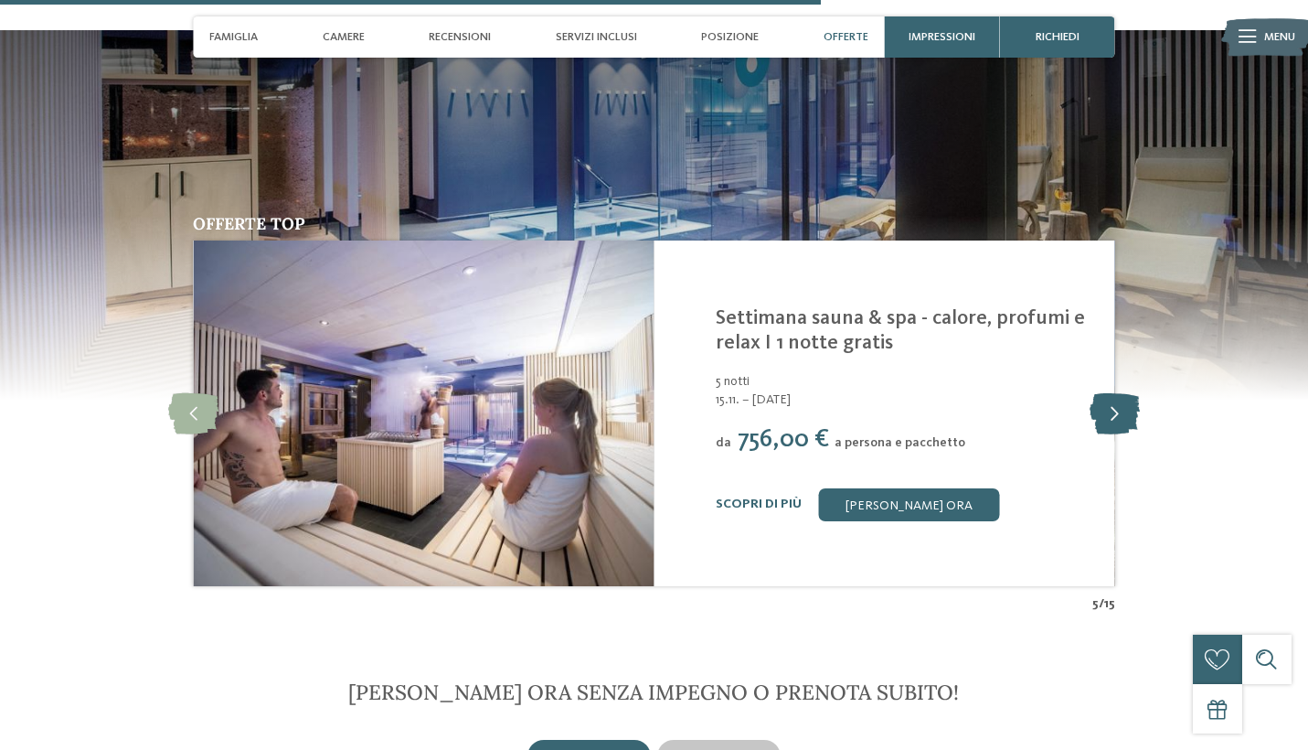
click at [1114, 393] on icon at bounding box center [1115, 413] width 50 height 41
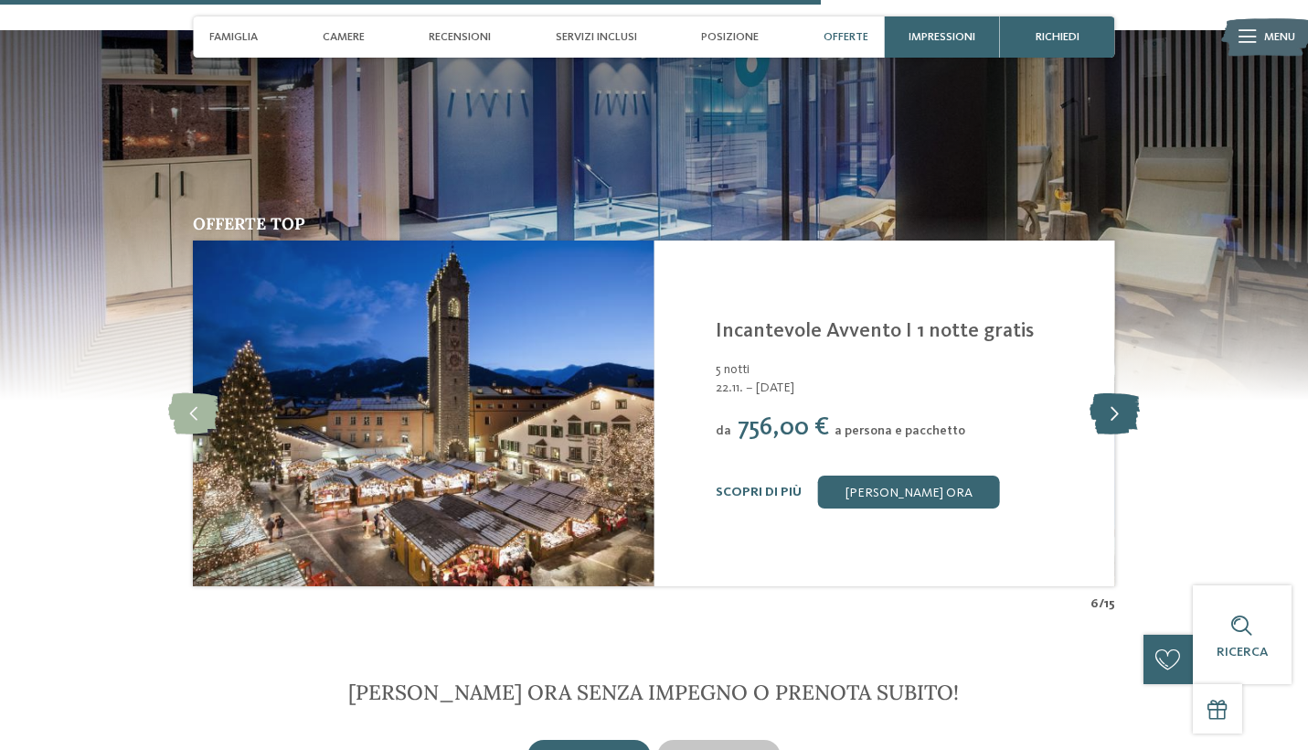
click at [1114, 393] on icon at bounding box center [1115, 413] width 50 height 41
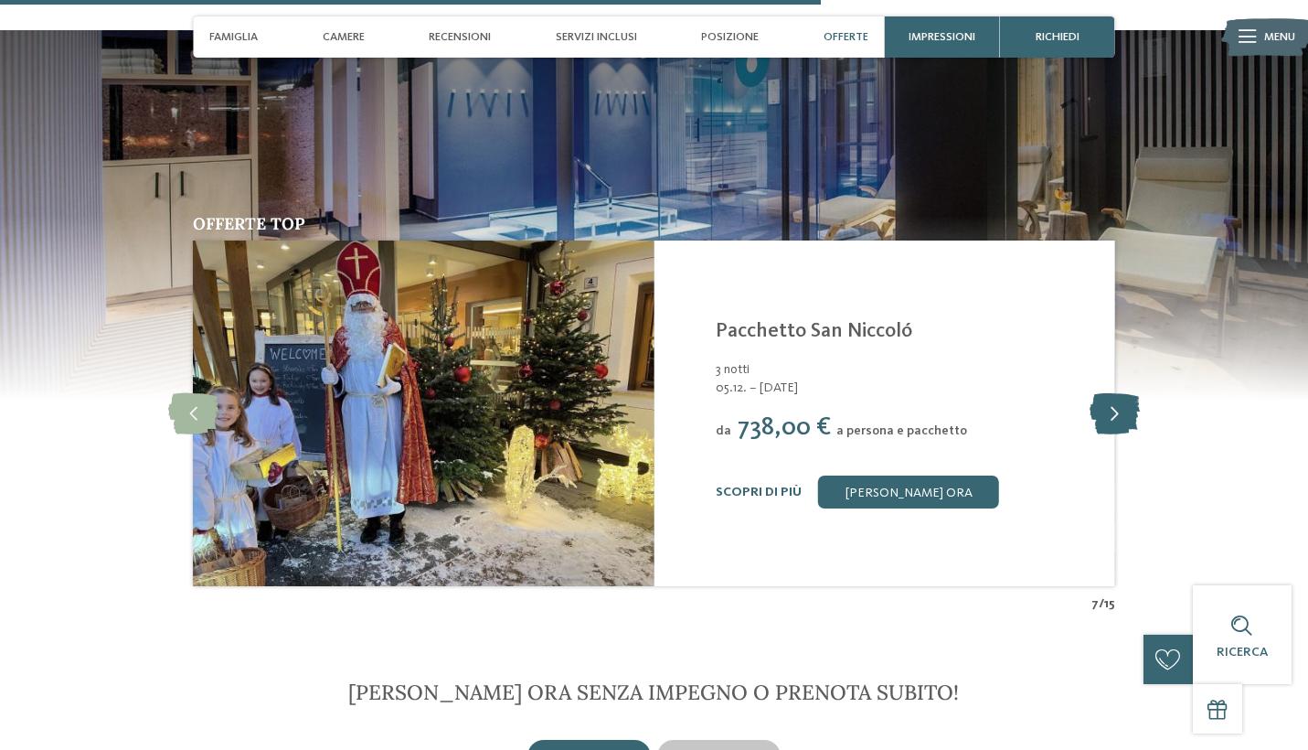
click at [1114, 393] on icon at bounding box center [1115, 413] width 50 height 41
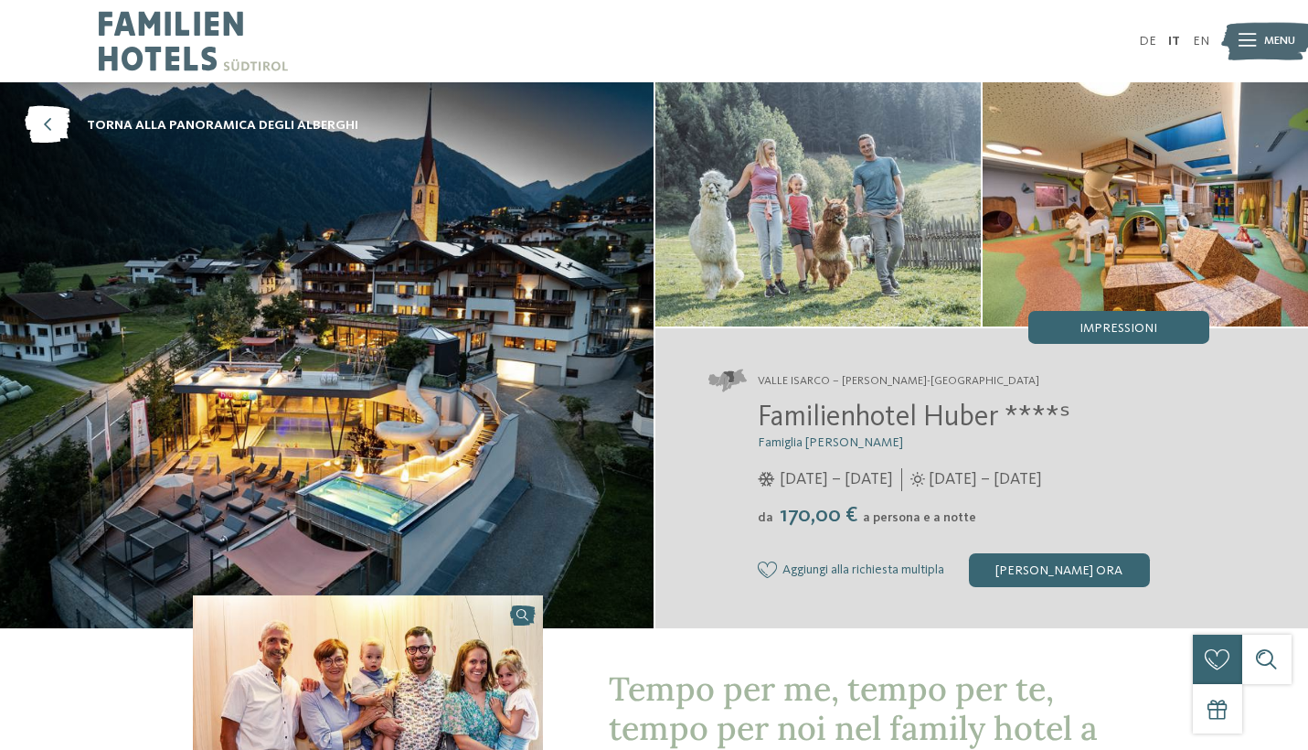
scroll to position [0, 0]
drag, startPoint x: 1007, startPoint y: 417, endPoint x: 751, endPoint y: 432, distance: 256.4
click at [751, 432] on div "Familienhotel [PERSON_NAME] ****ˢ Famiglia [PERSON_NAME] [DATE] – [DATE] da" at bounding box center [959, 494] width 501 height 186
copy span "Familienhotel [PERSON_NAME]"
click at [817, 185] on img at bounding box center [819, 204] width 326 height 244
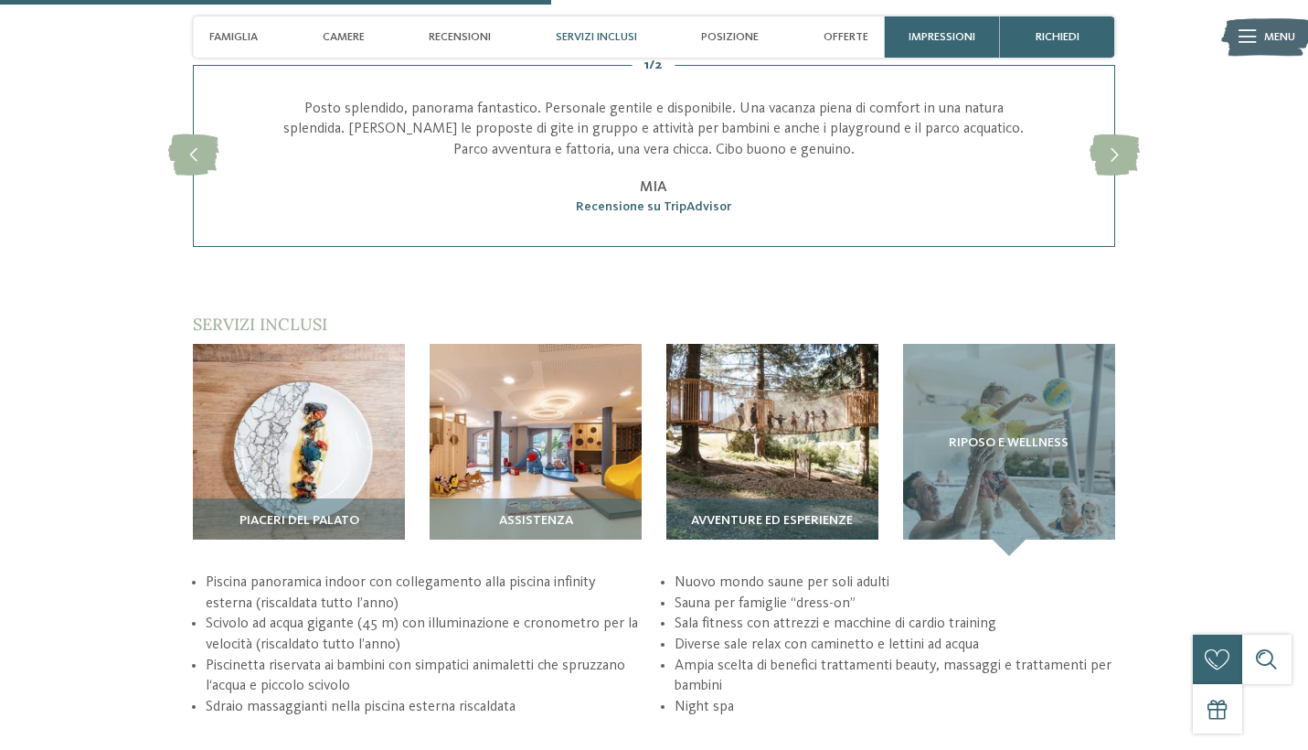
scroll to position [2437, 0]
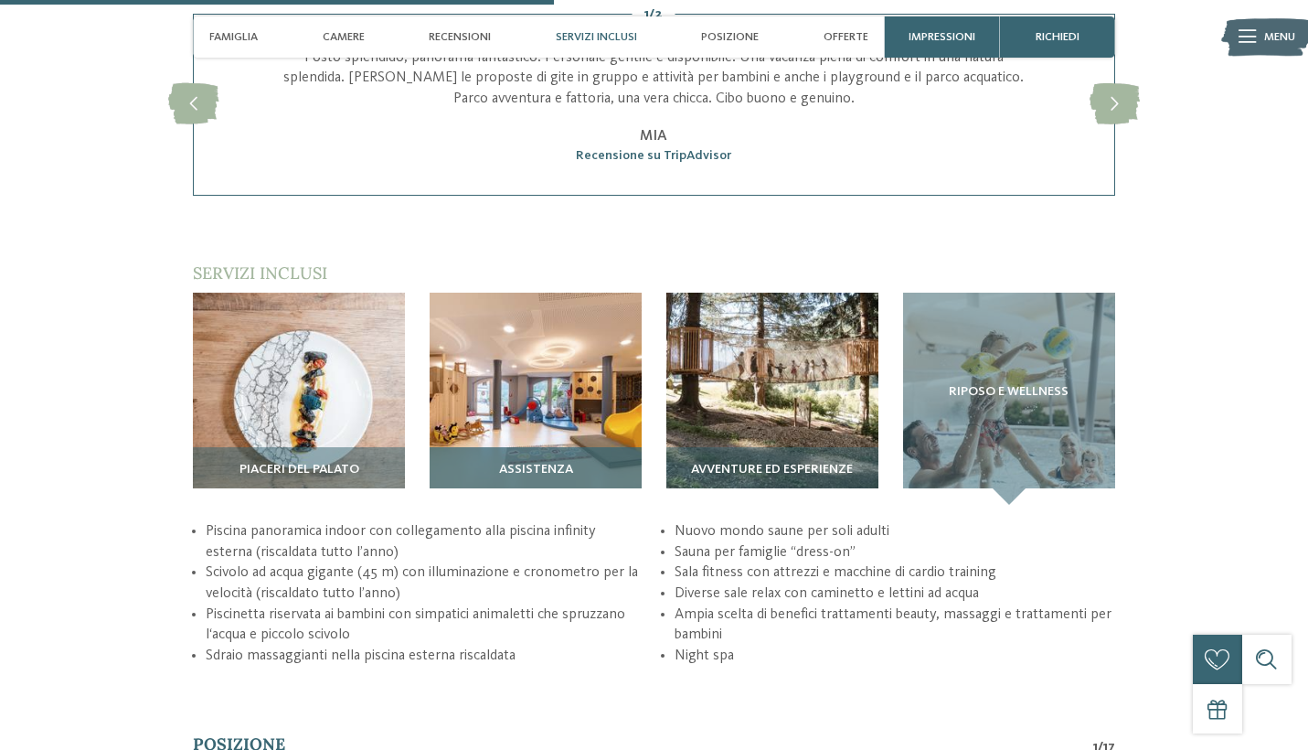
click at [520, 447] on div "Assistenza" at bounding box center [536, 476] width 212 height 58
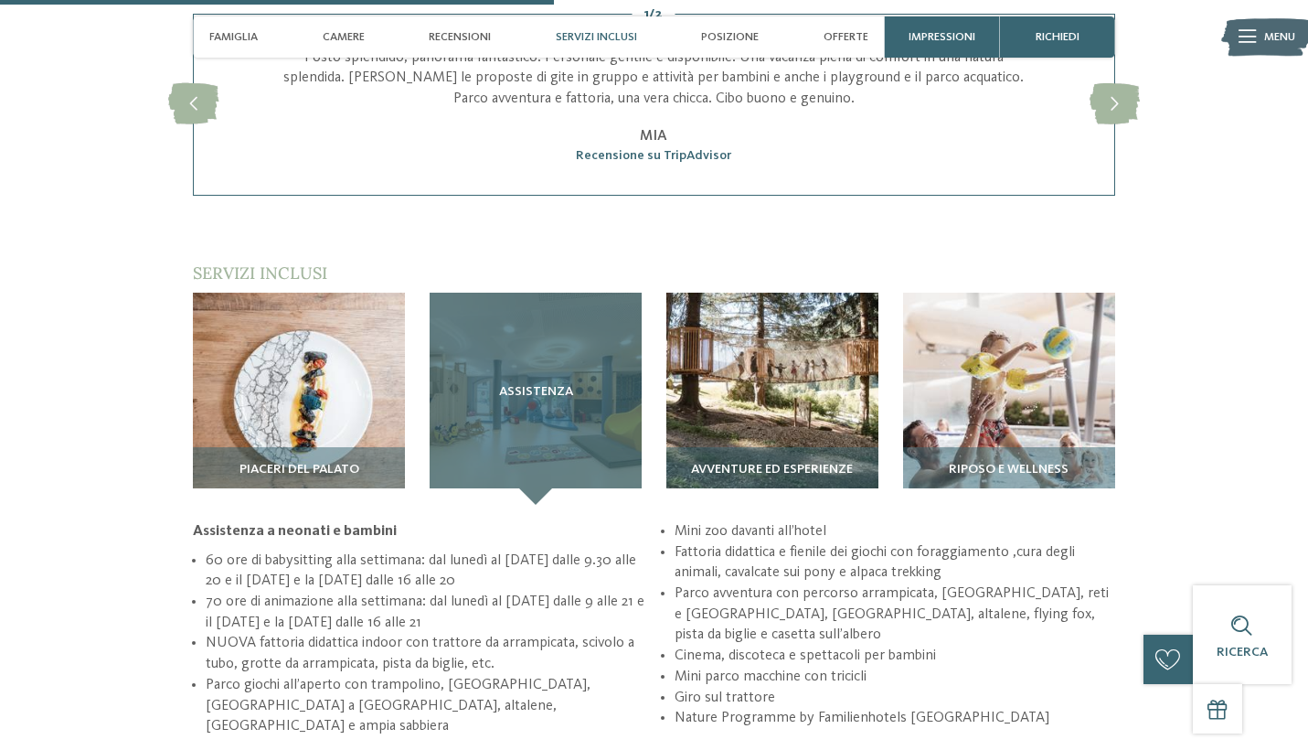
click at [556, 385] on span "Assistenza" at bounding box center [536, 392] width 74 height 15
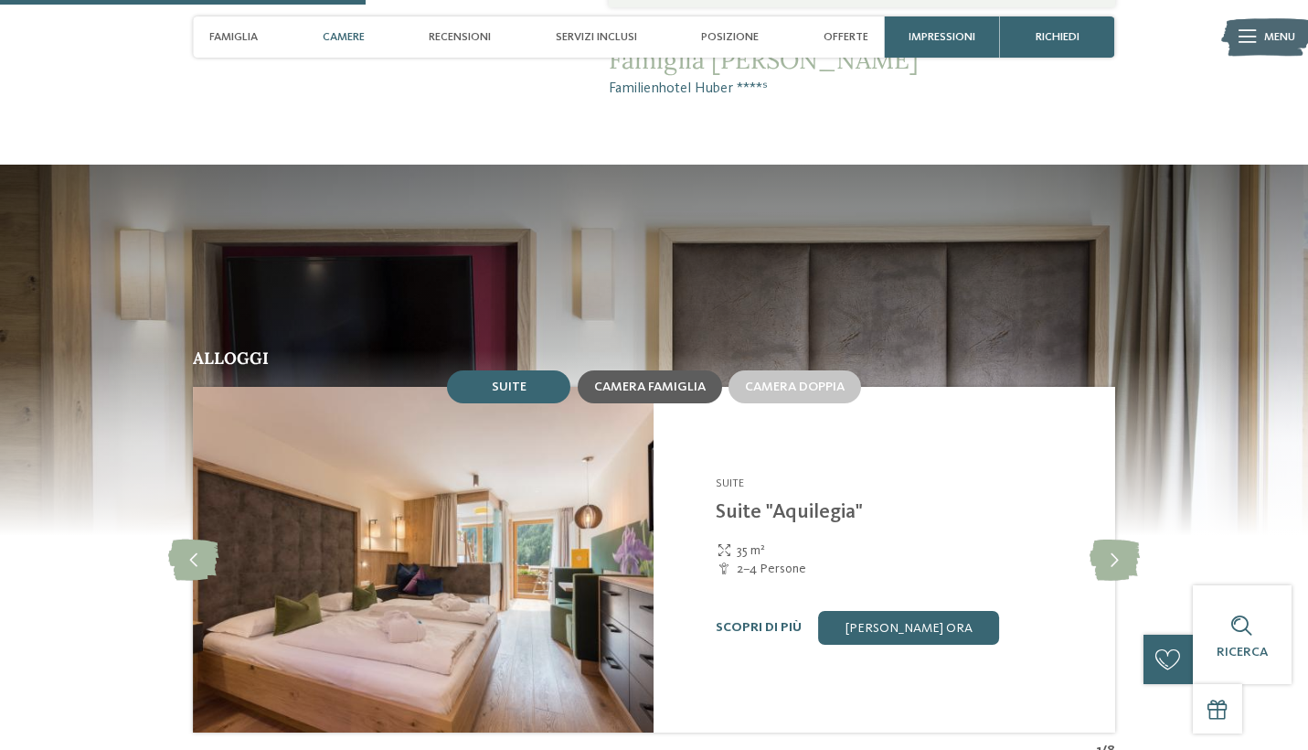
scroll to position [1626, 0]
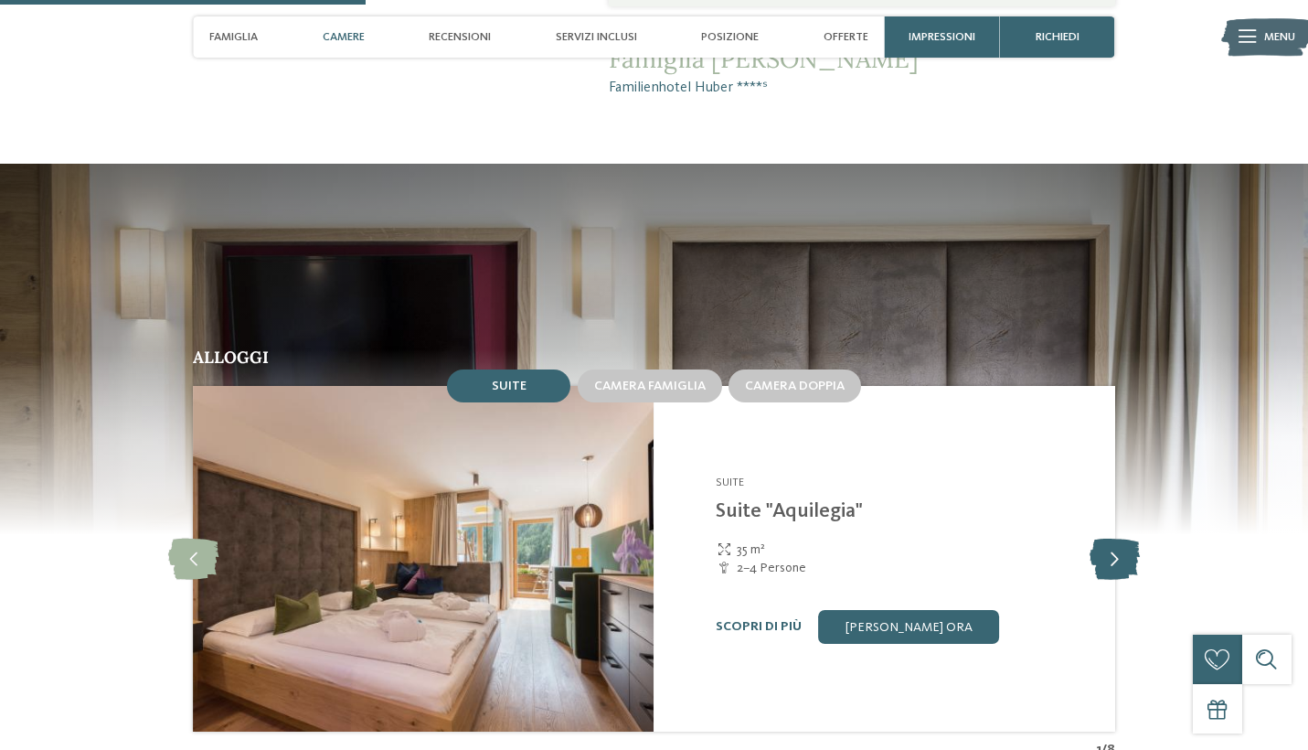
click at [1116, 539] on icon at bounding box center [1115, 559] width 50 height 41
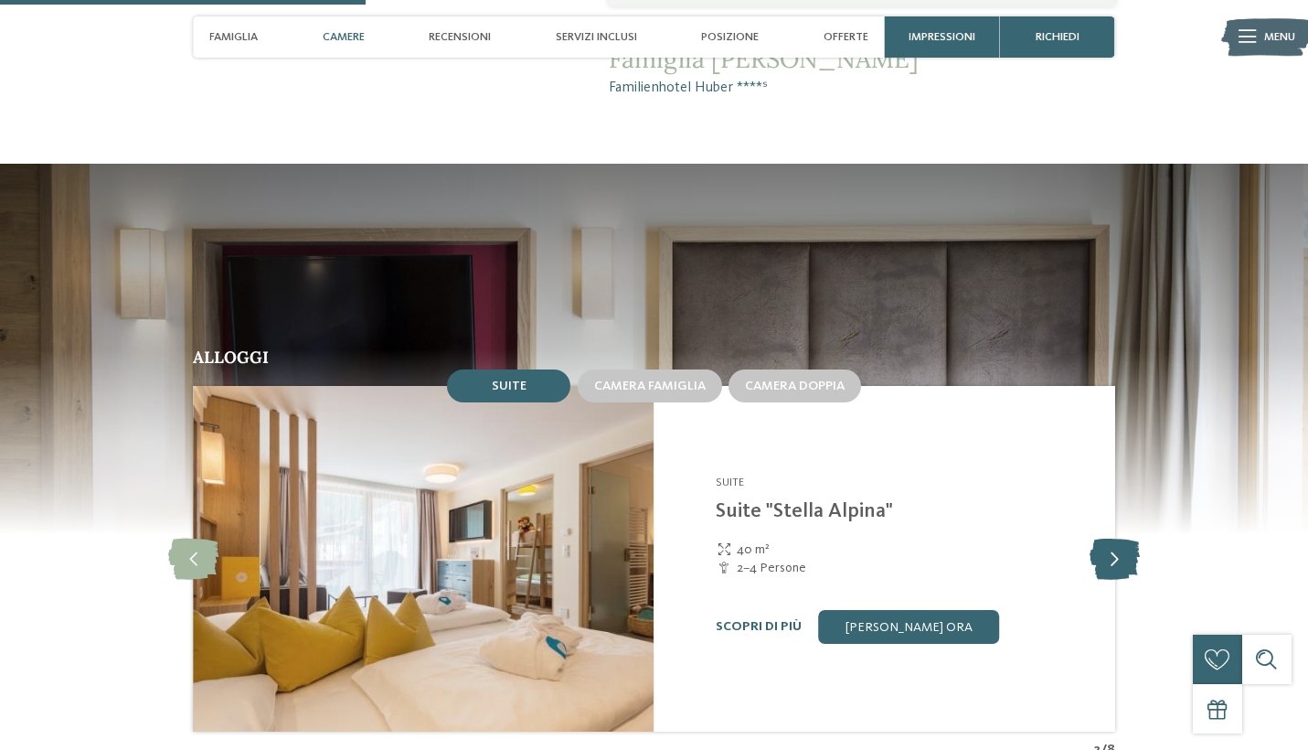
click at [1114, 539] on icon at bounding box center [1115, 559] width 50 height 41
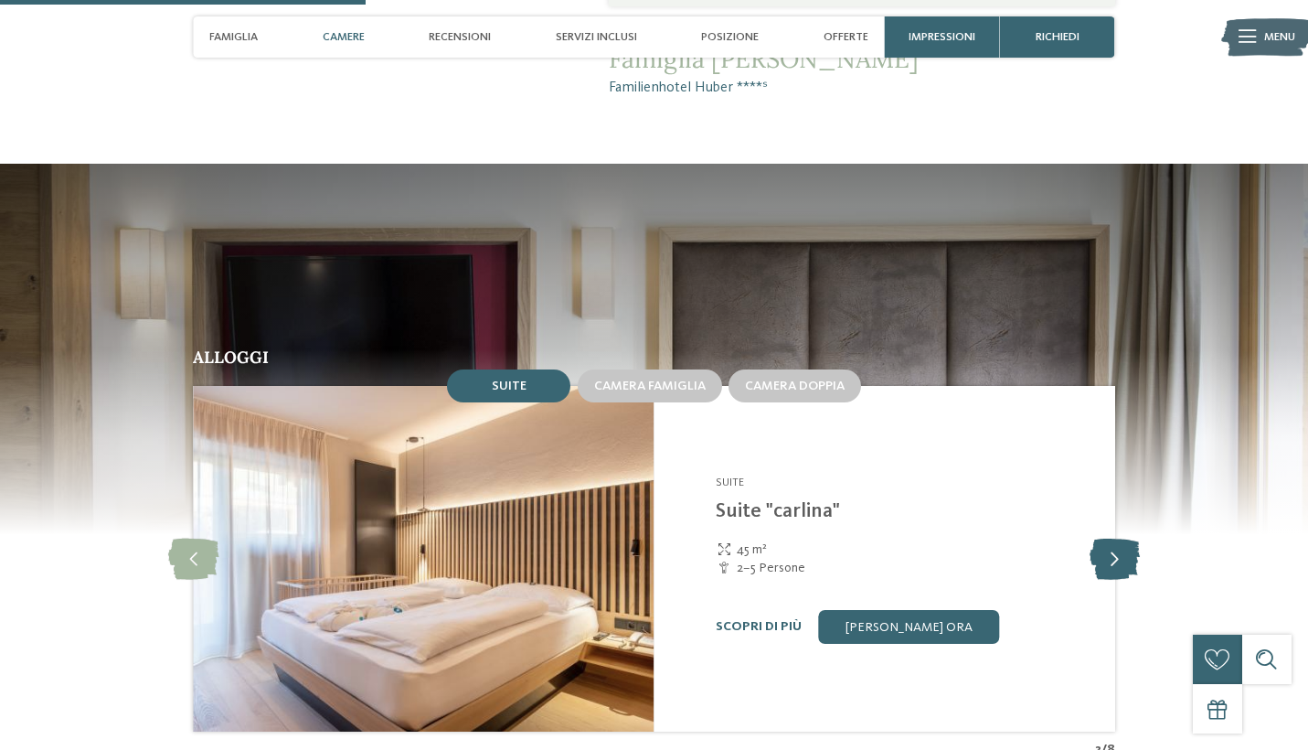
click at [1114, 539] on icon at bounding box center [1115, 559] width 50 height 41
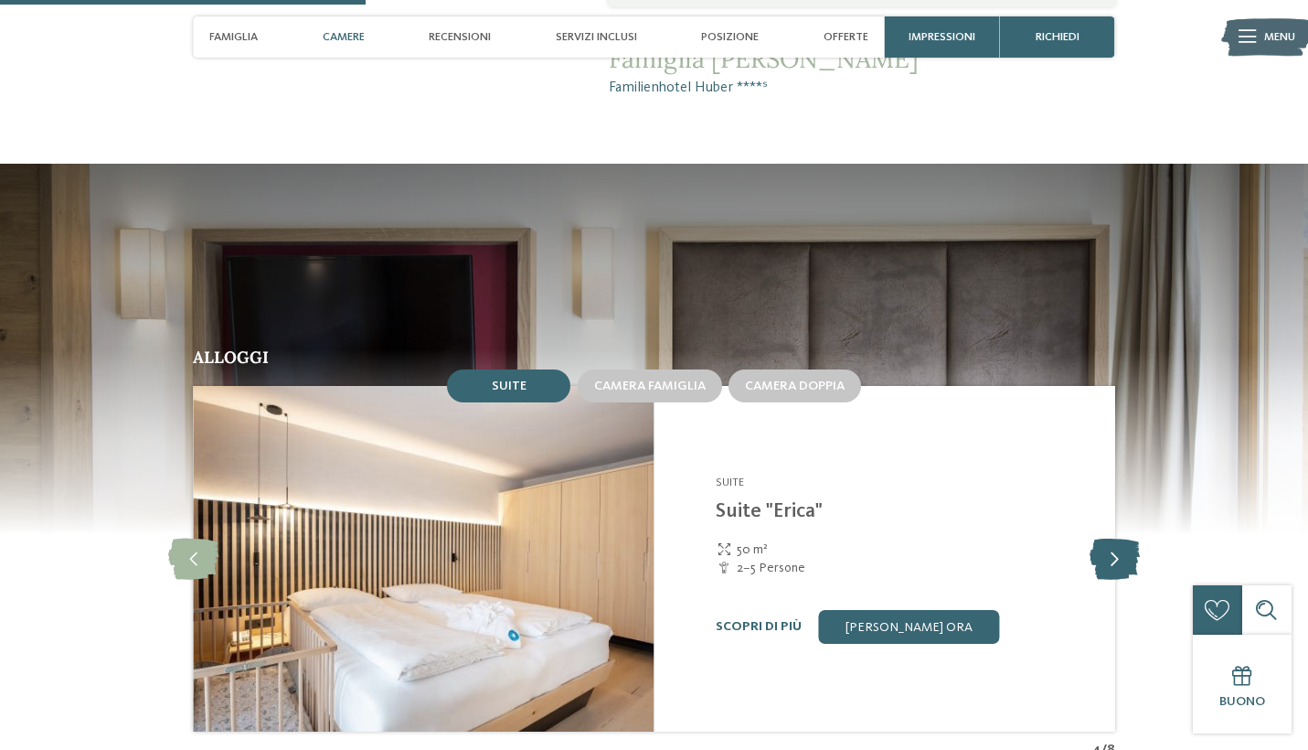
click at [1114, 539] on icon at bounding box center [1115, 559] width 50 height 41
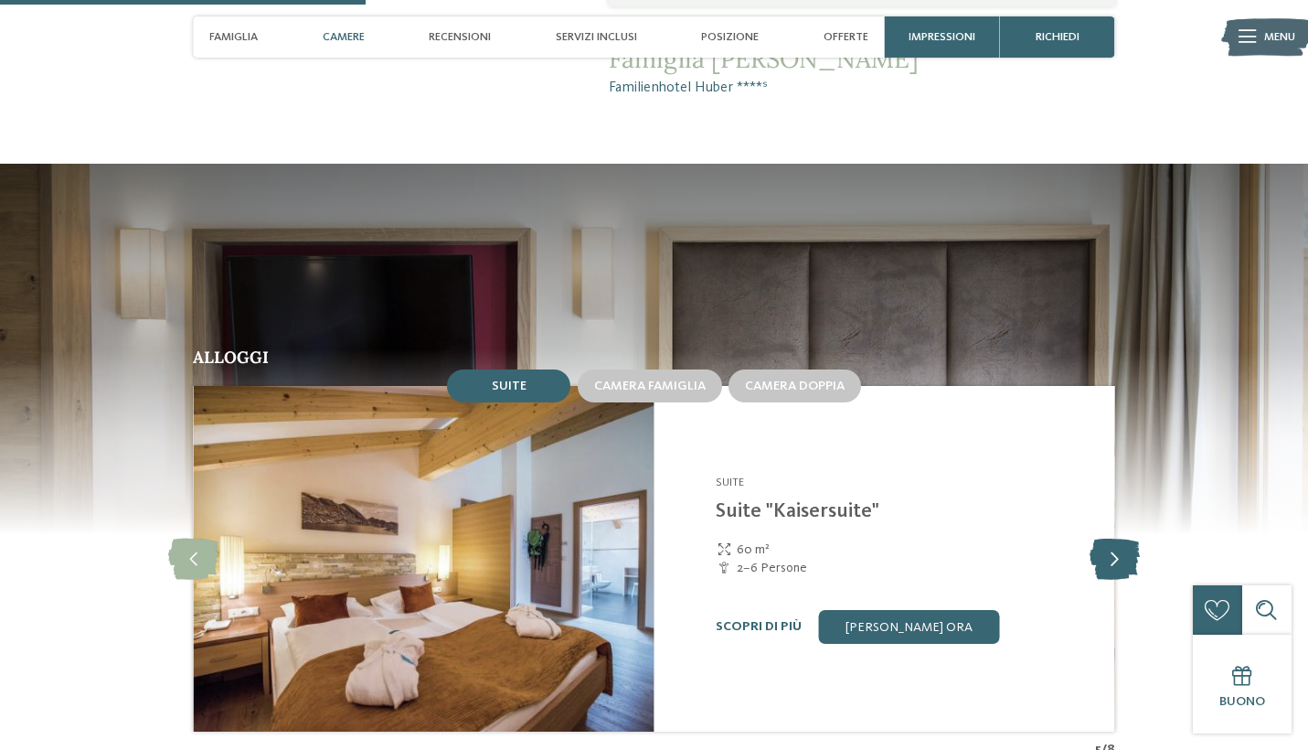
click at [1114, 539] on icon at bounding box center [1115, 559] width 50 height 41
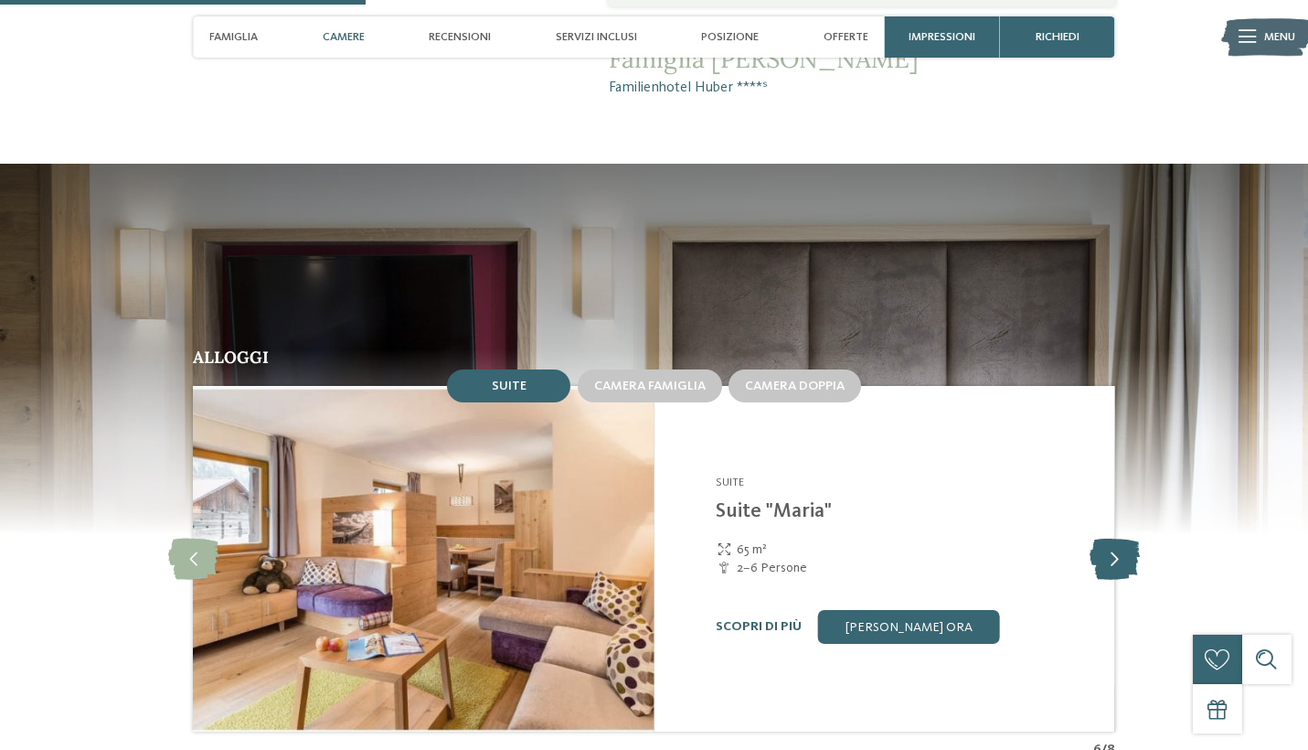
click at [1115, 539] on icon at bounding box center [1115, 559] width 50 height 41
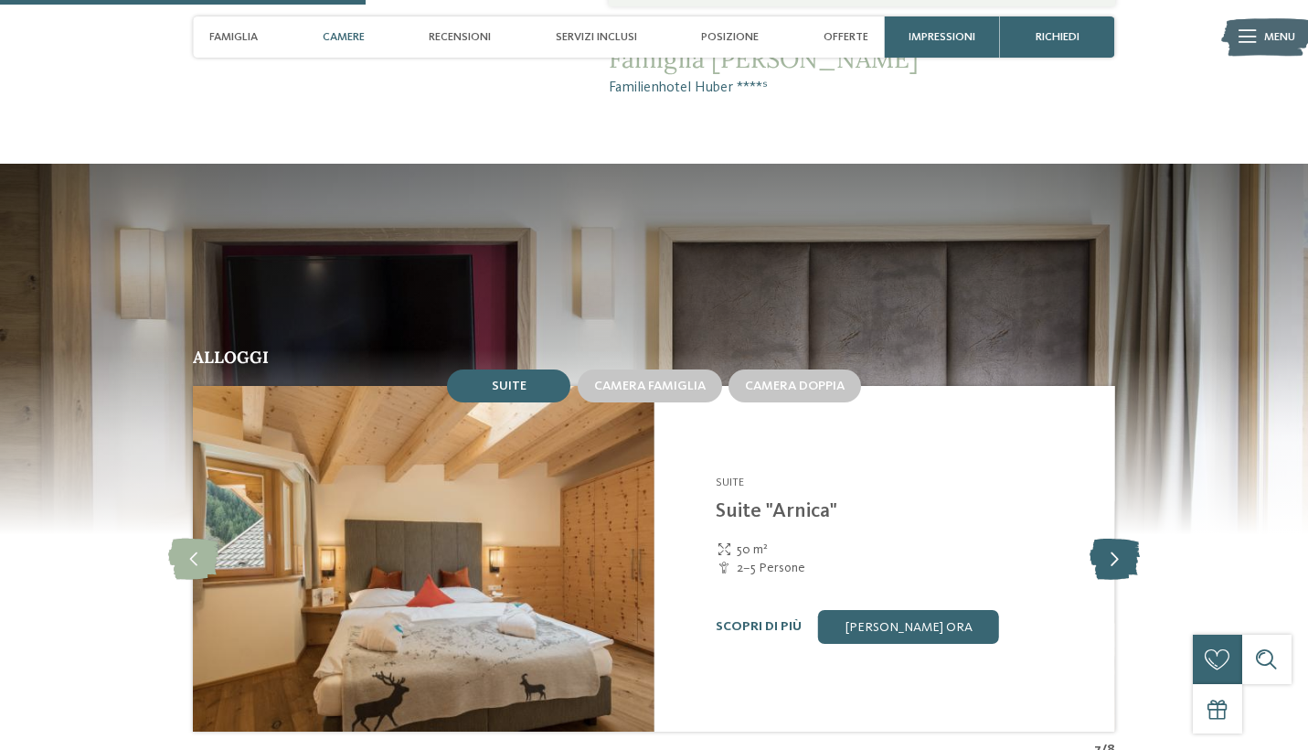
click at [1115, 539] on icon at bounding box center [1115, 559] width 50 height 41
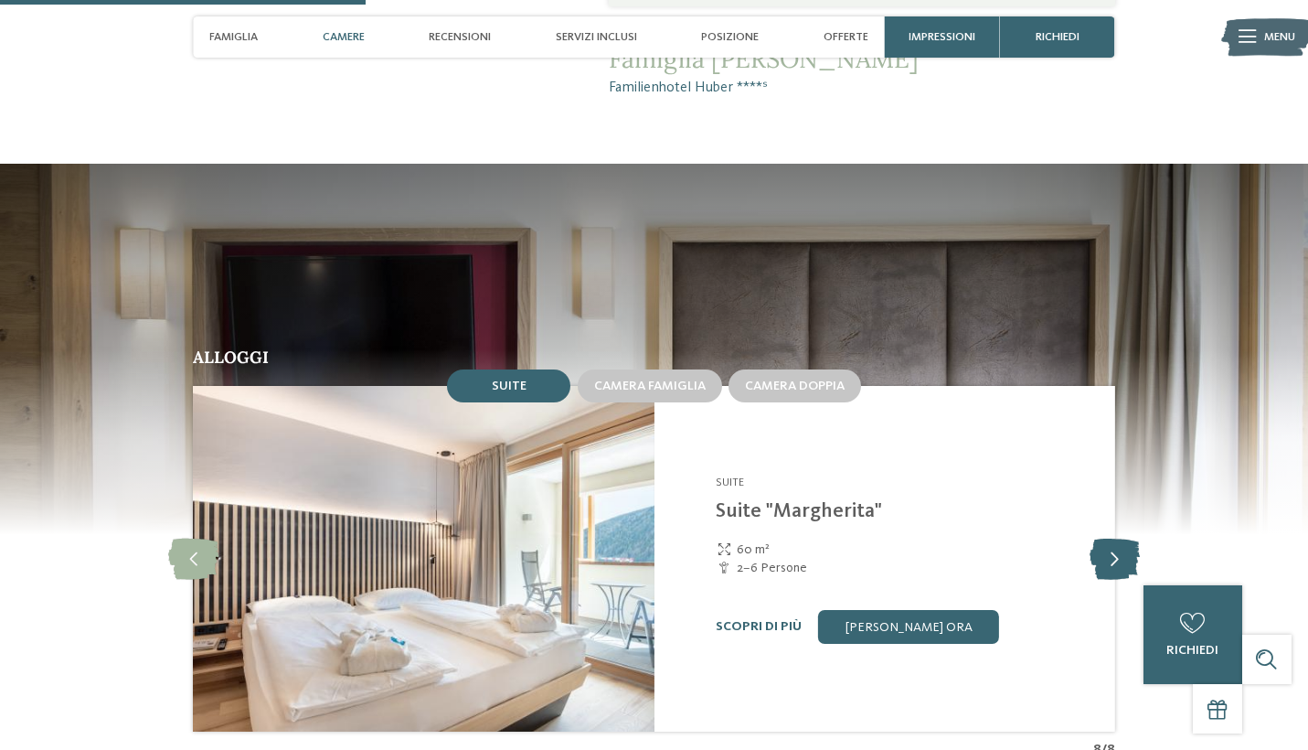
click at [1115, 539] on icon at bounding box center [1115, 559] width 50 height 41
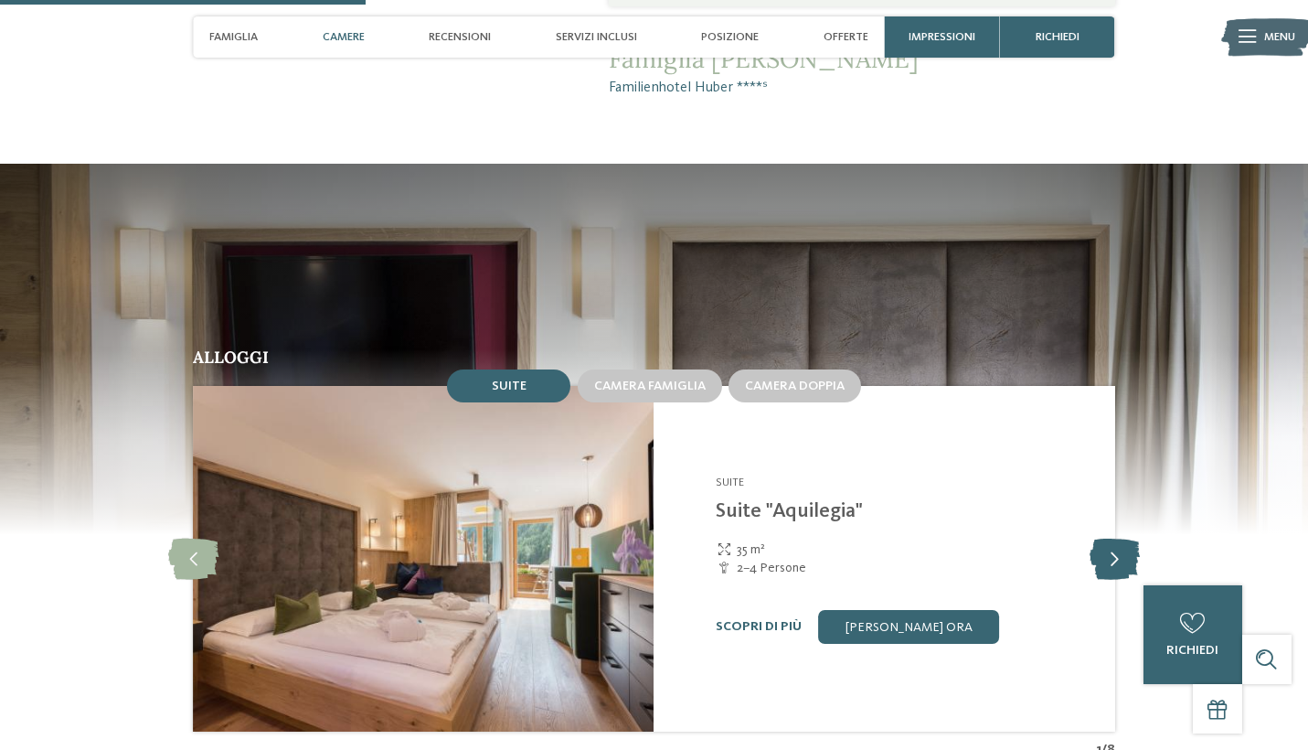
click at [1115, 542] on icon at bounding box center [1115, 559] width 50 height 41
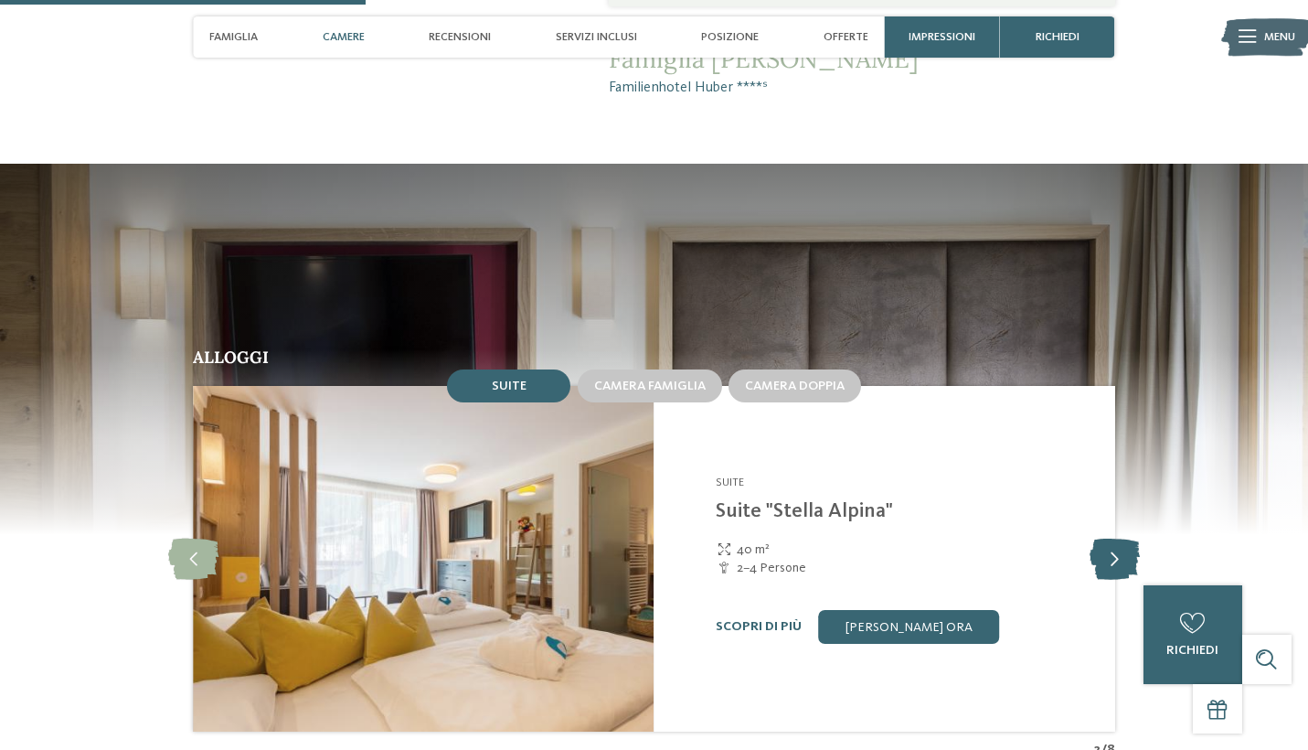
click at [1116, 541] on icon at bounding box center [1115, 559] width 50 height 41
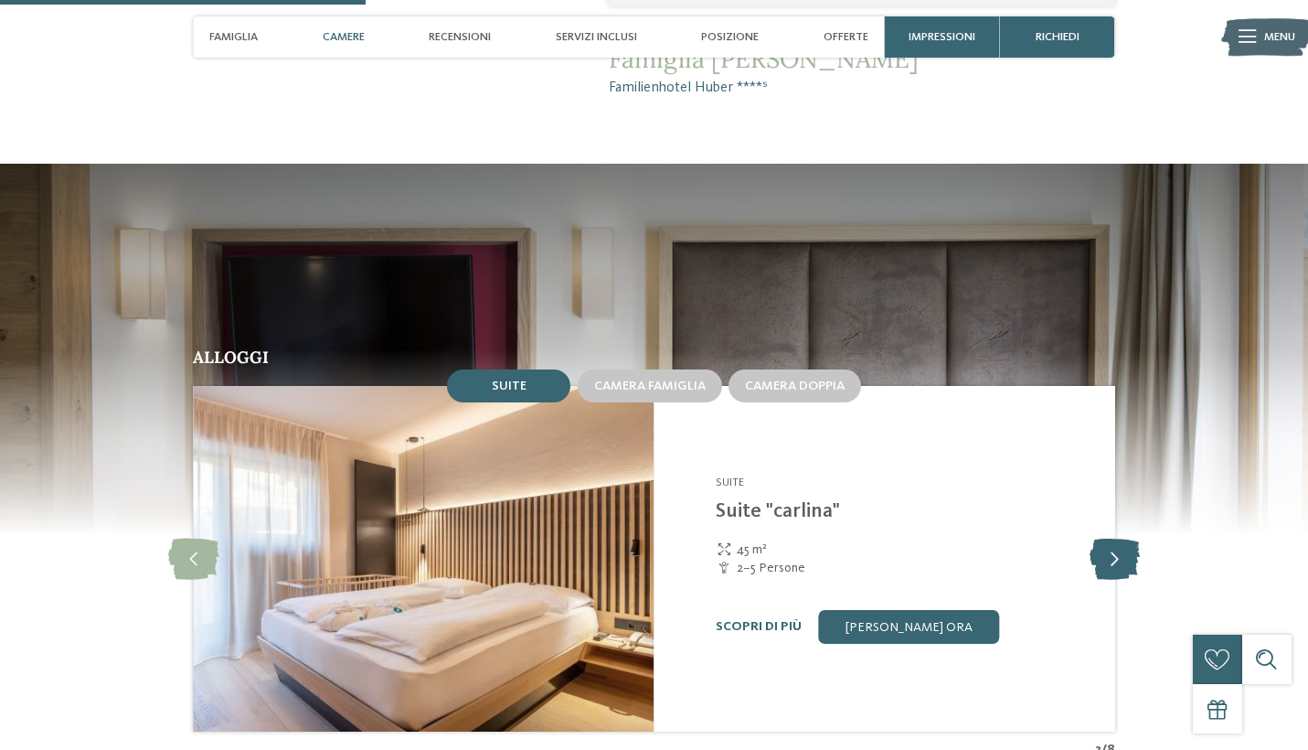
click at [1117, 541] on icon at bounding box center [1115, 559] width 50 height 41
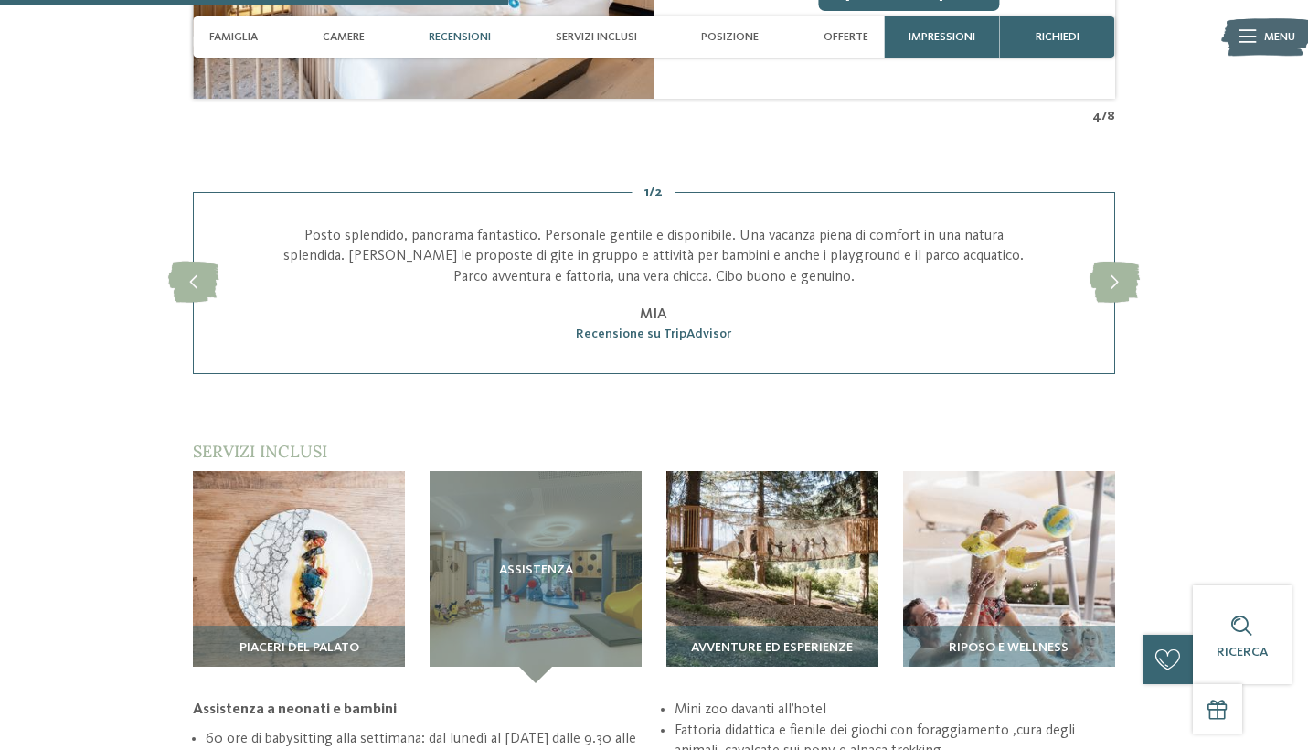
scroll to position [2263, 0]
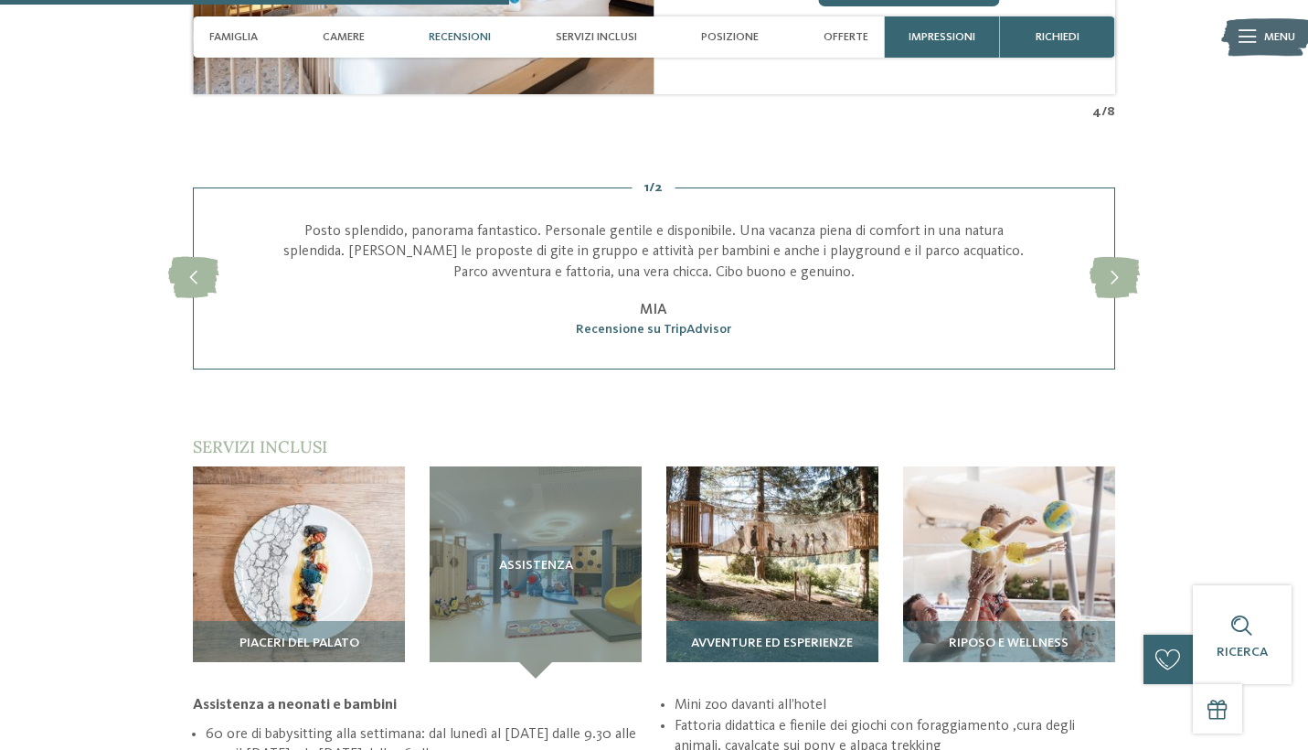
click at [777, 488] on img at bounding box center [773, 572] width 212 height 212
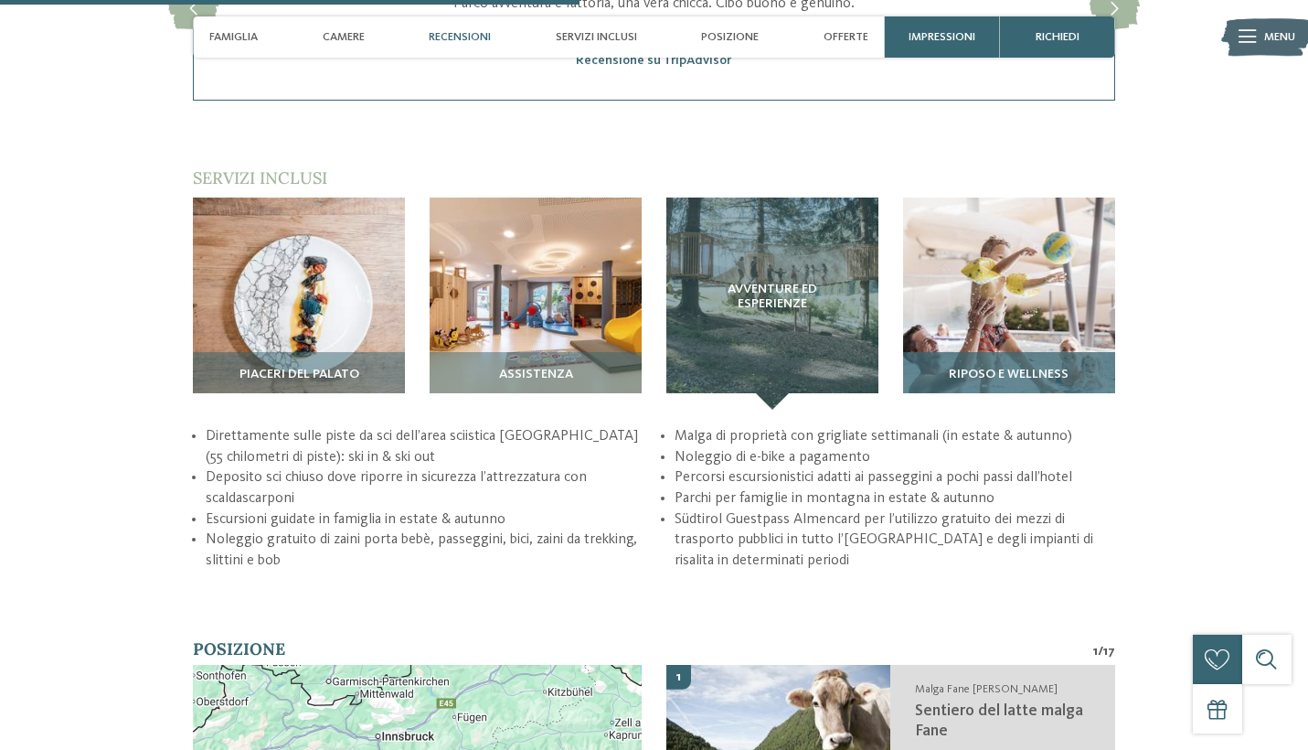
scroll to position [2551, 0]
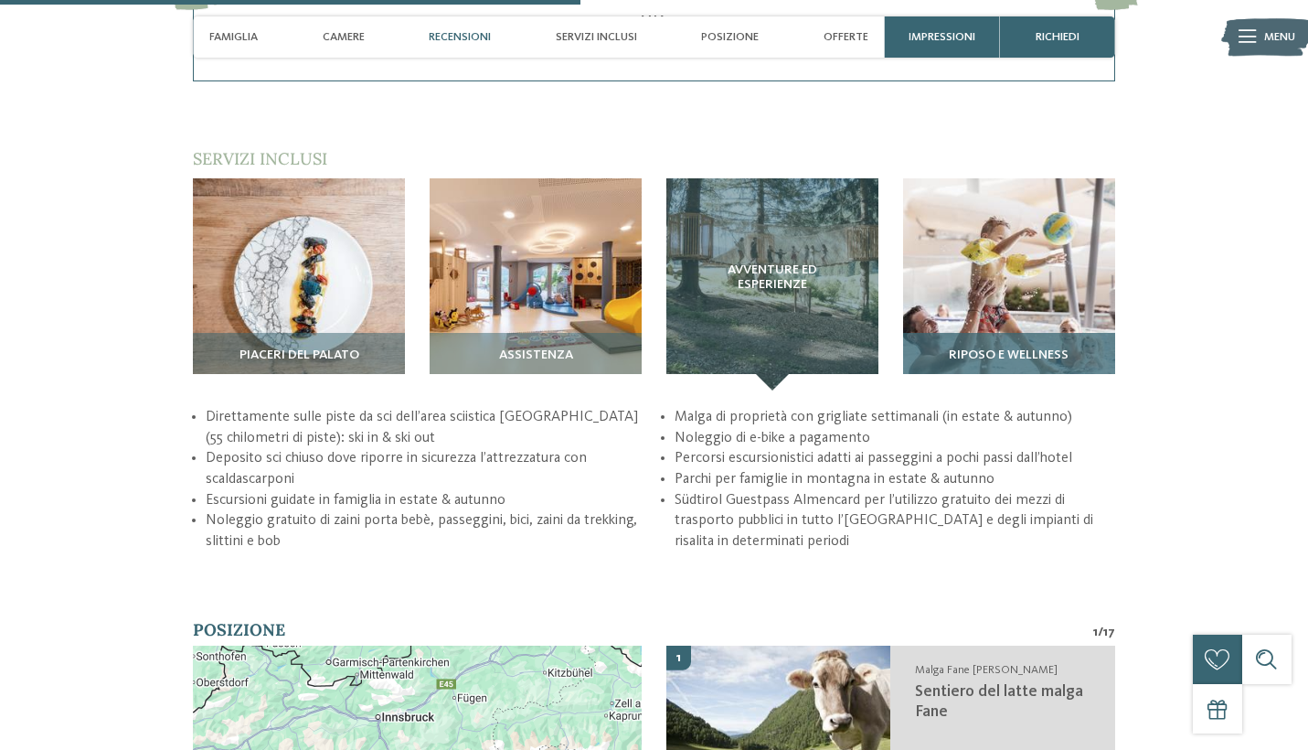
click at [1030, 263] on img at bounding box center [1009, 284] width 212 height 212
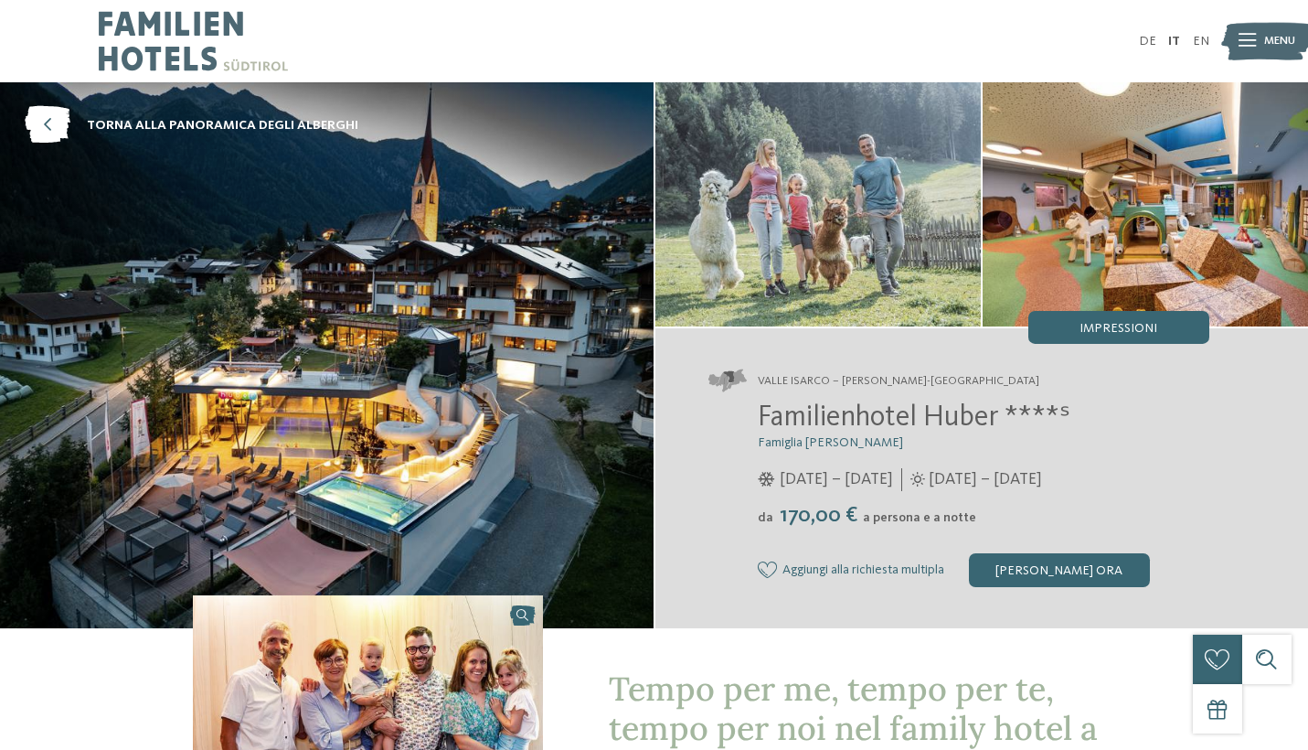
scroll to position [0, 0]
click at [1097, 199] on img at bounding box center [1146, 204] width 326 height 244
